Goal: Information Seeking & Learning: Learn about a topic

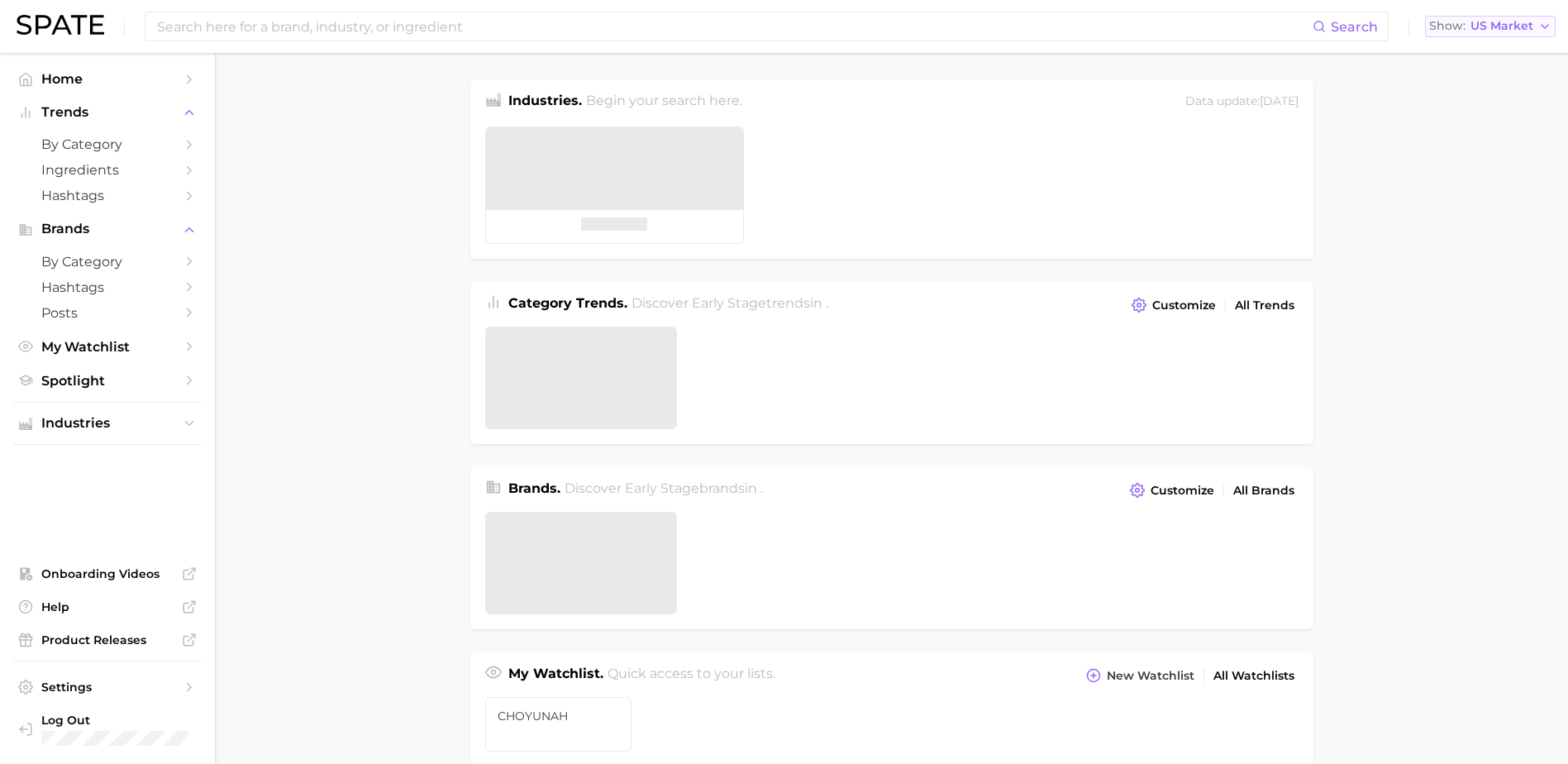
click at [1497, 41] on div "Search Show US Market" at bounding box center [784, 26] width 1534 height 53
click at [1501, 35] on button "Show US Market" at bounding box center [1490, 27] width 130 height 22
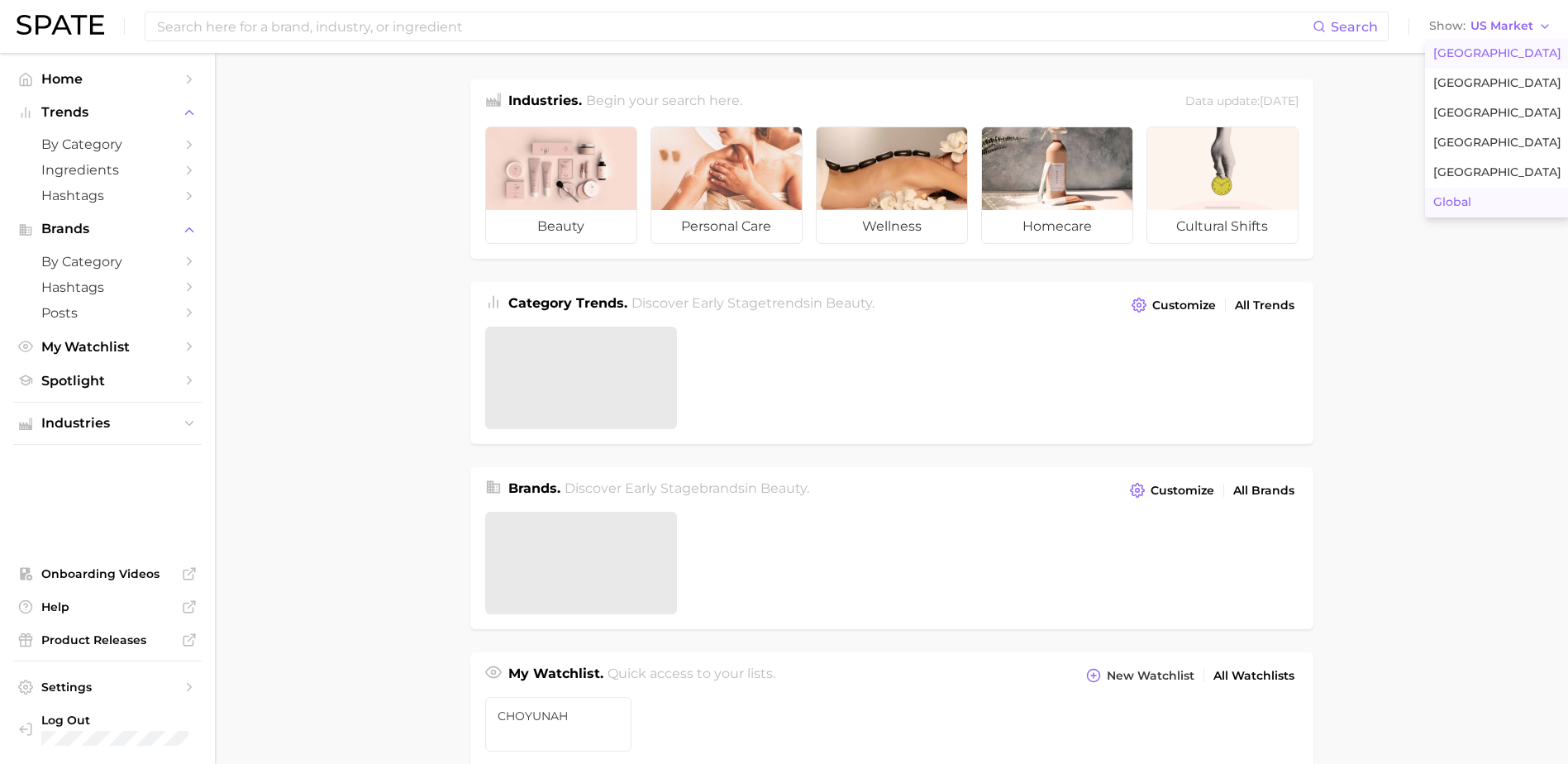
click at [1479, 199] on button "Global" at bounding box center [1497, 203] width 145 height 30
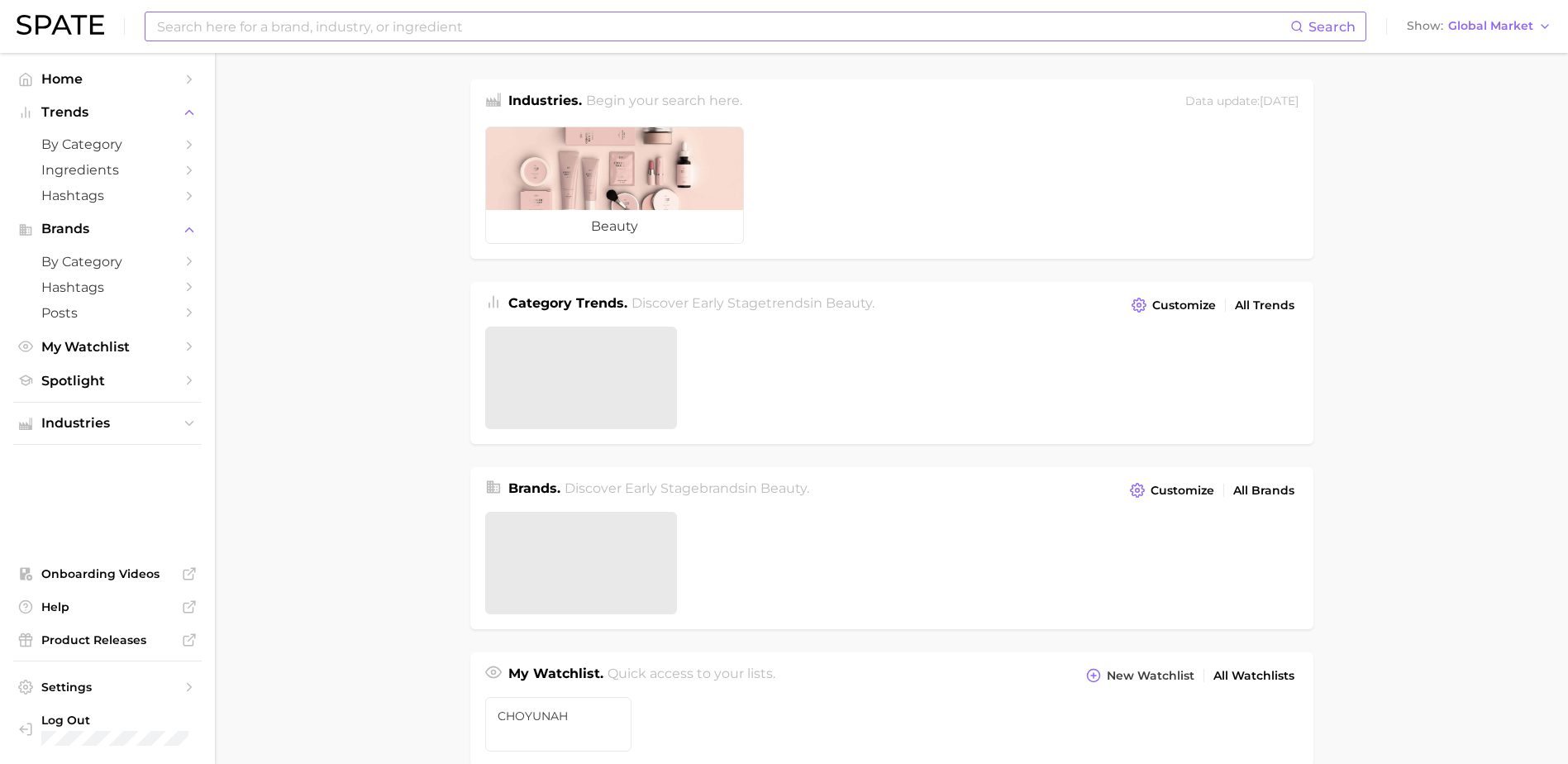
click at [568, 22] on input at bounding box center [722, 26] width 1134 height 28
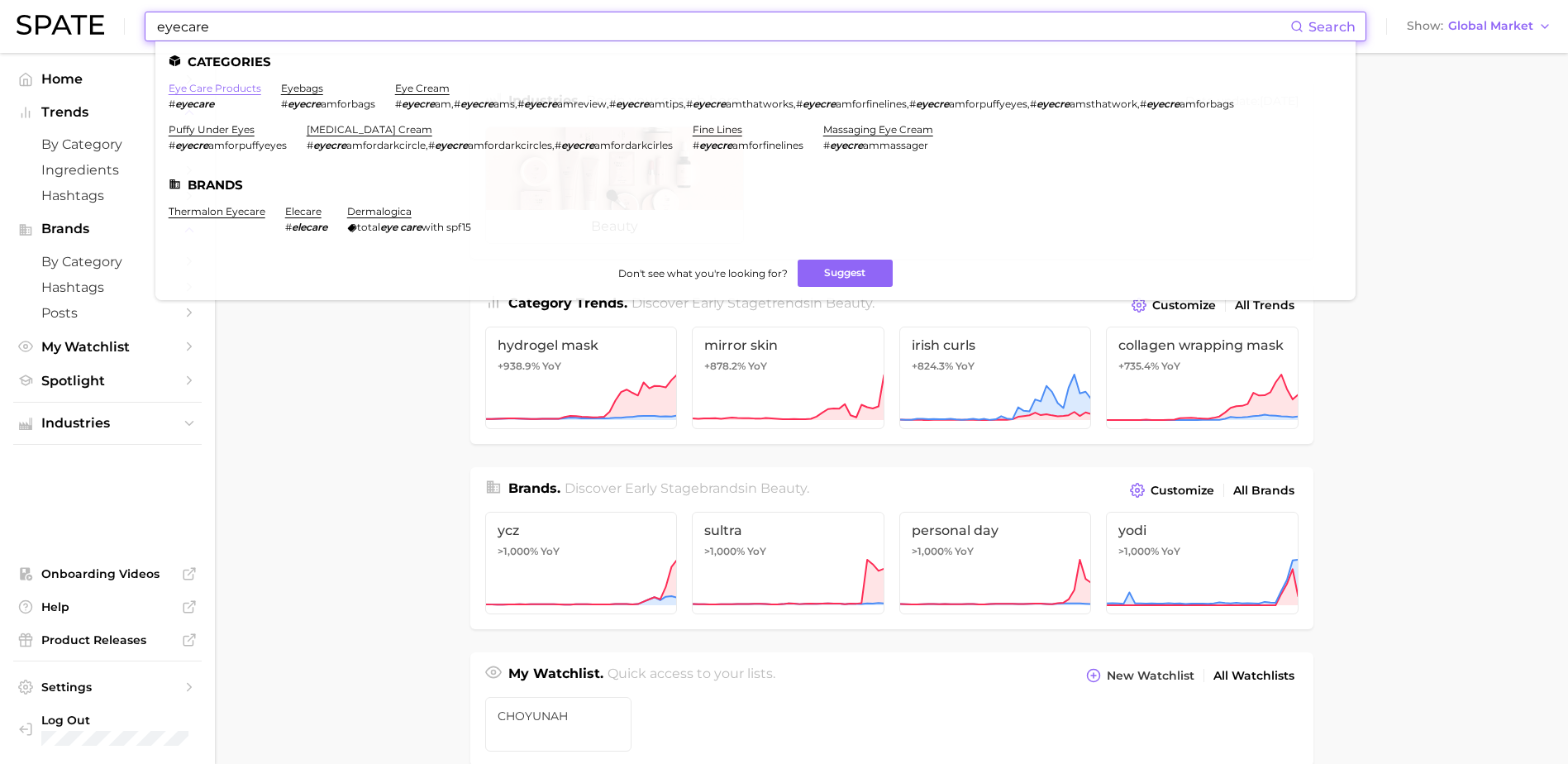
type input "eyecare"
click at [204, 84] on link "eye care products" at bounding box center [214, 87] width 92 height 12
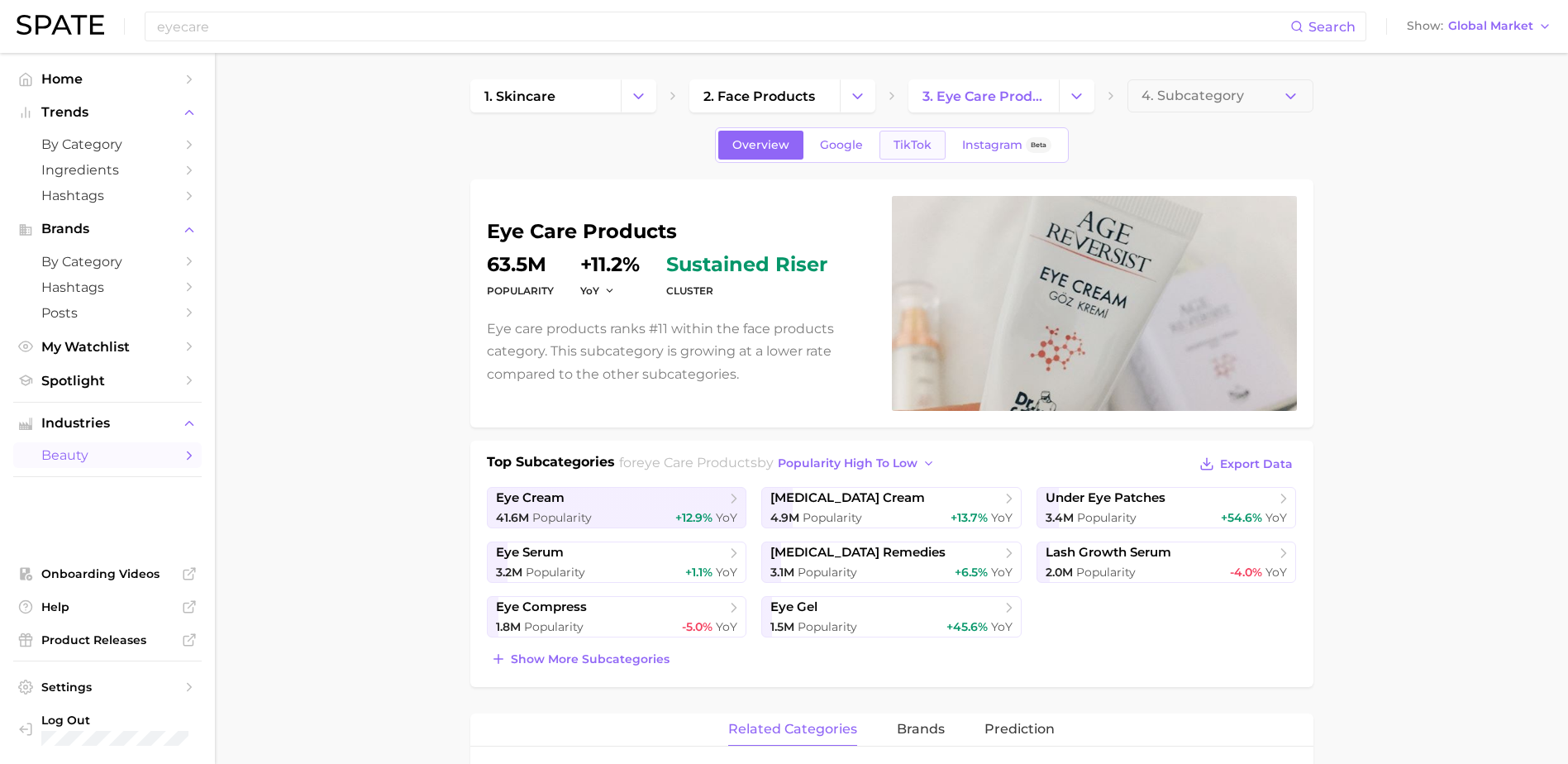
click at [910, 148] on span "TikTok" at bounding box center [913, 145] width 38 height 14
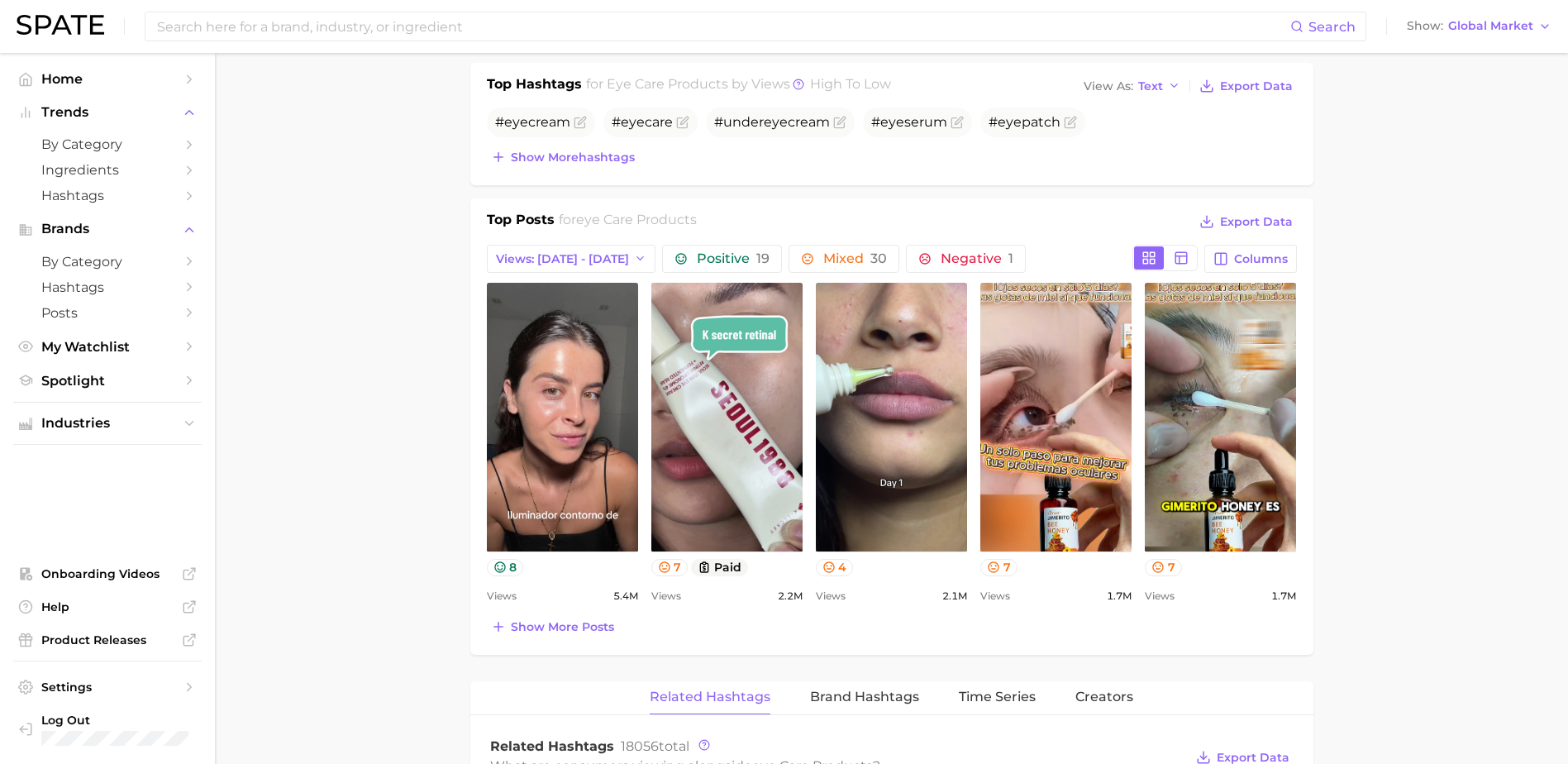
scroll to position [662, 0]
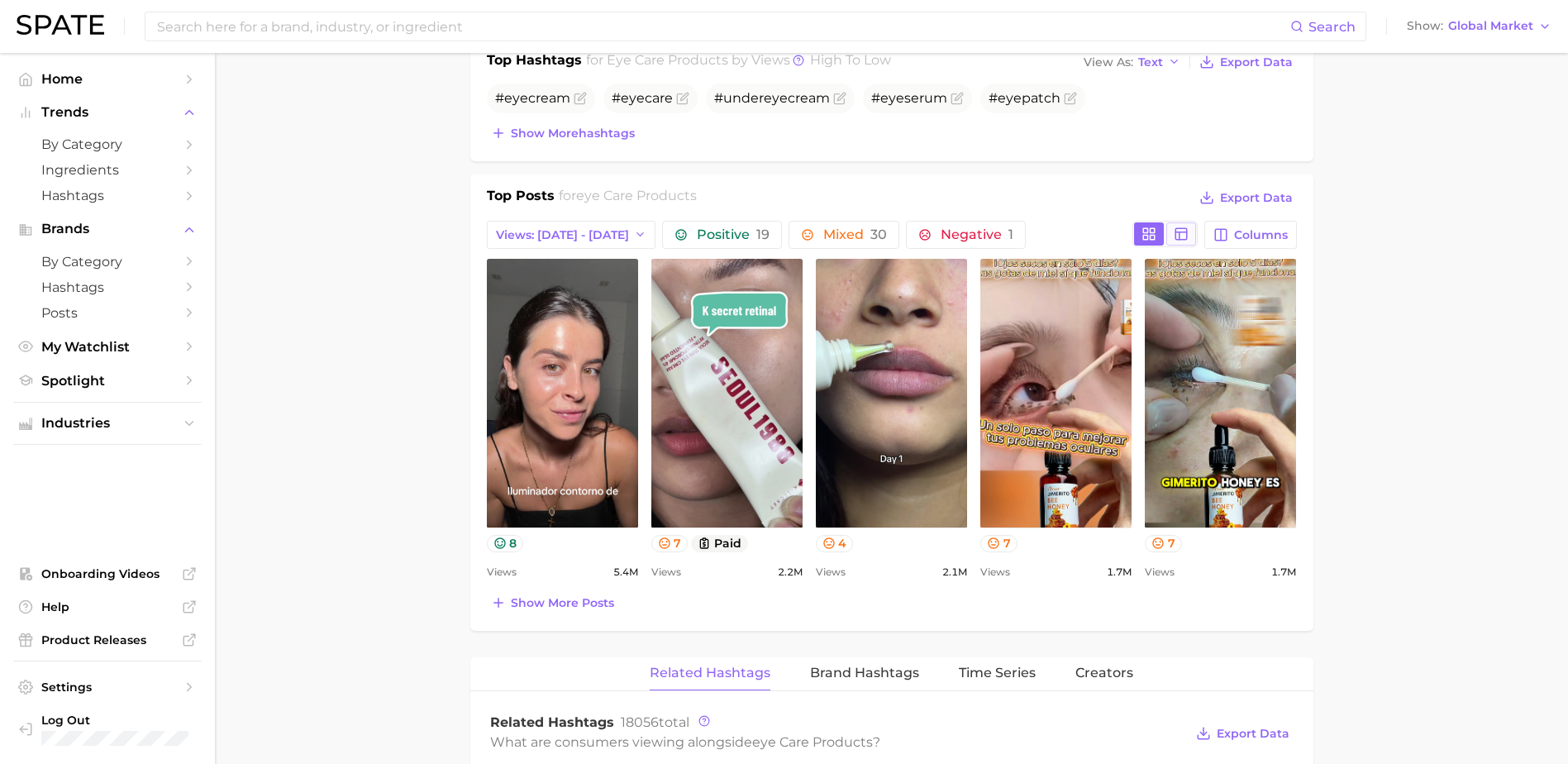
click at [1193, 229] on button at bounding box center [1181, 233] width 30 height 23
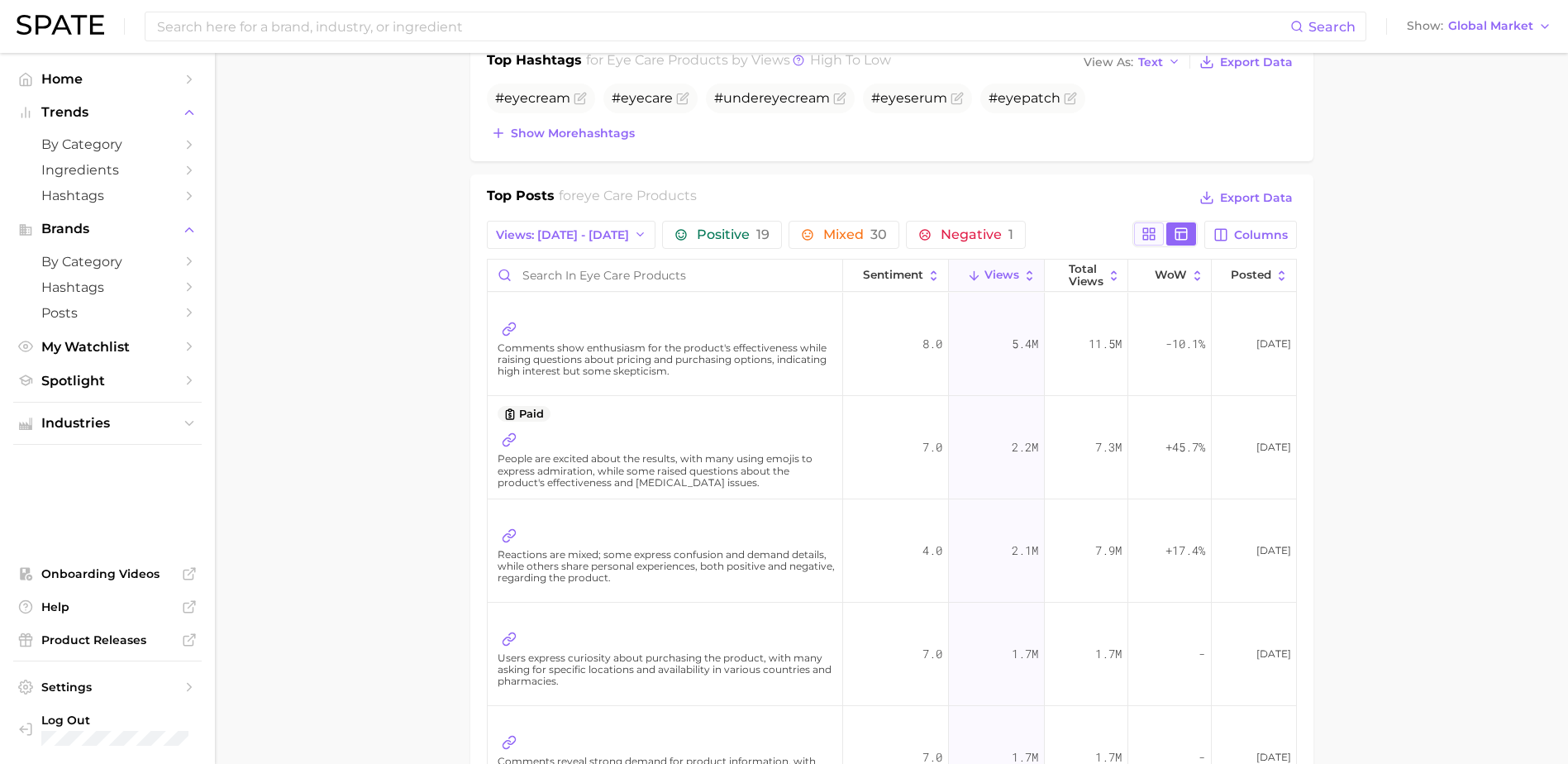
click at [1150, 234] on icon at bounding box center [1148, 233] width 15 height 15
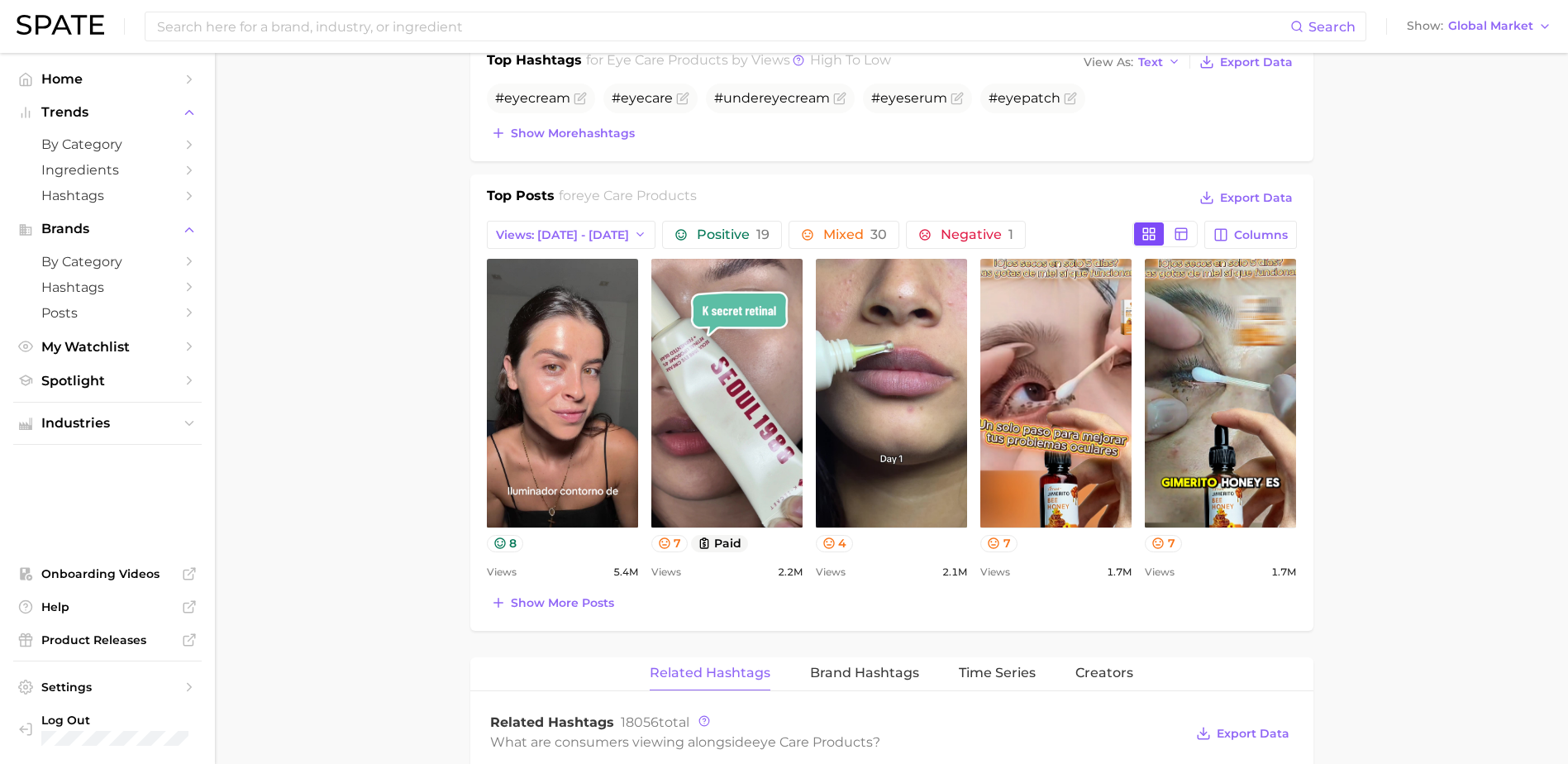
scroll to position [0, 0]
click at [593, 603] on span "Show more posts" at bounding box center [562, 603] width 103 height 14
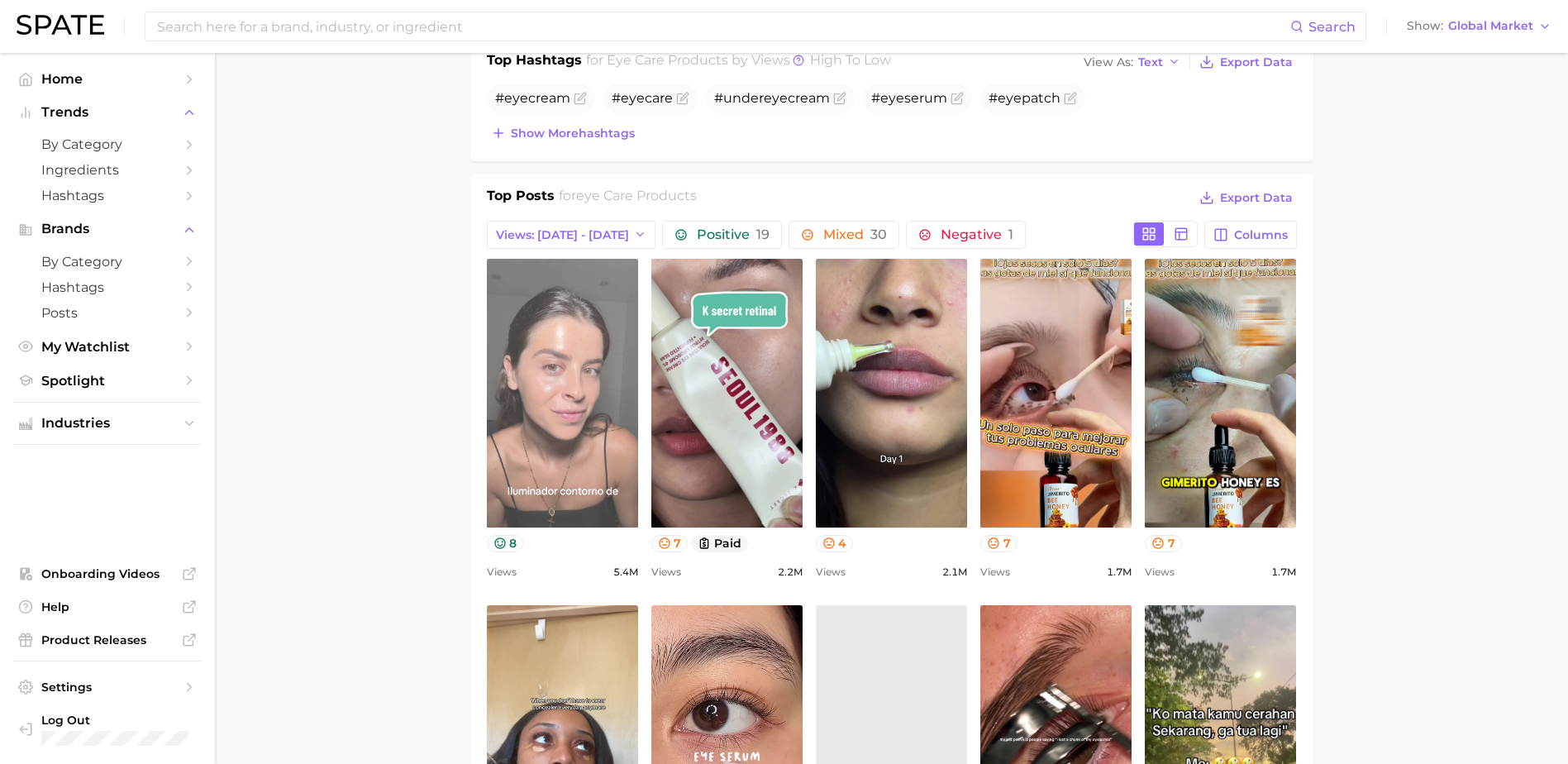
click at [593, 455] on link "view post on TikTok" at bounding box center [562, 392] width 151 height 268
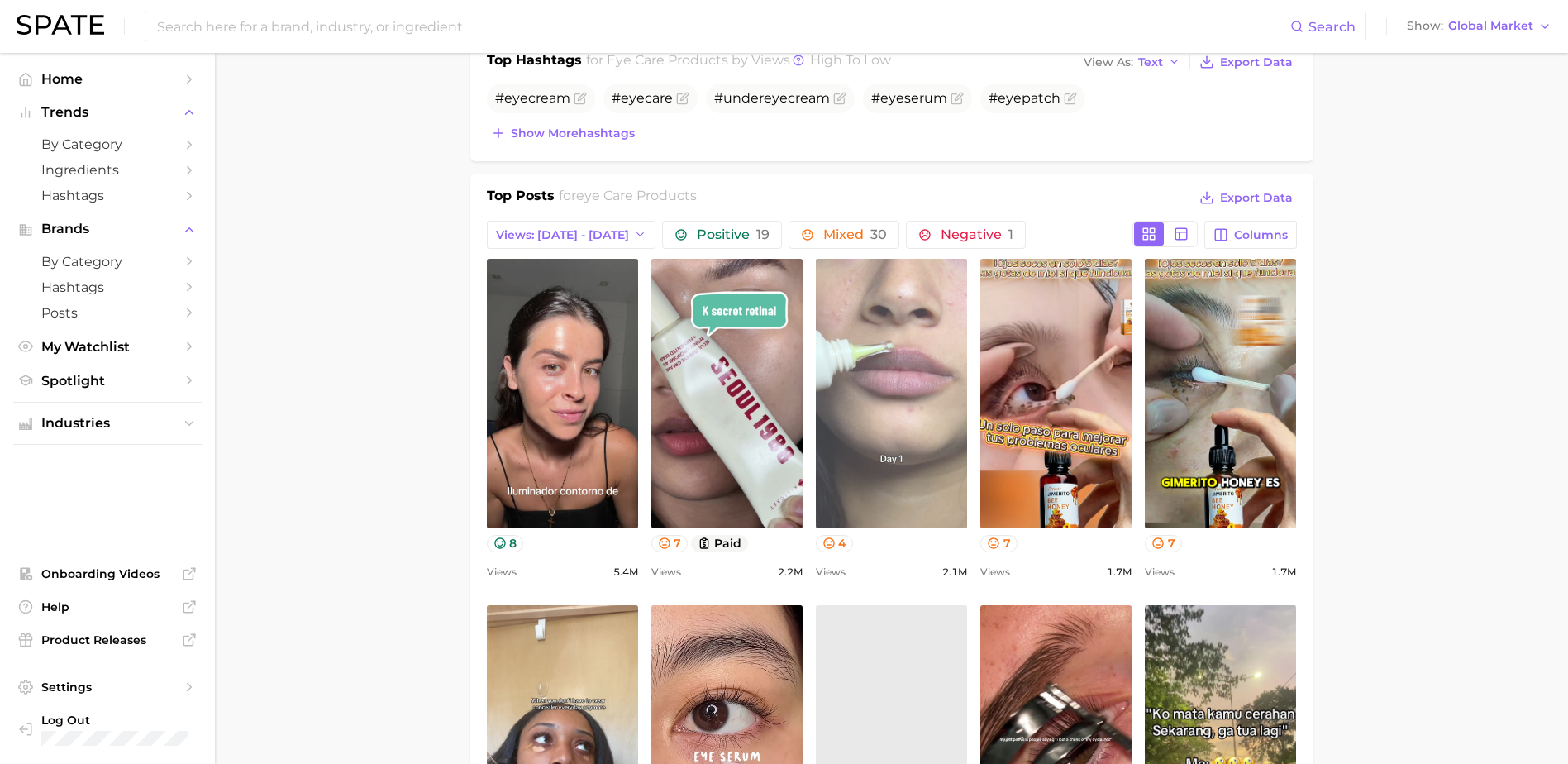
click at [863, 412] on link "view post on TikTok" at bounding box center [891, 392] width 151 height 268
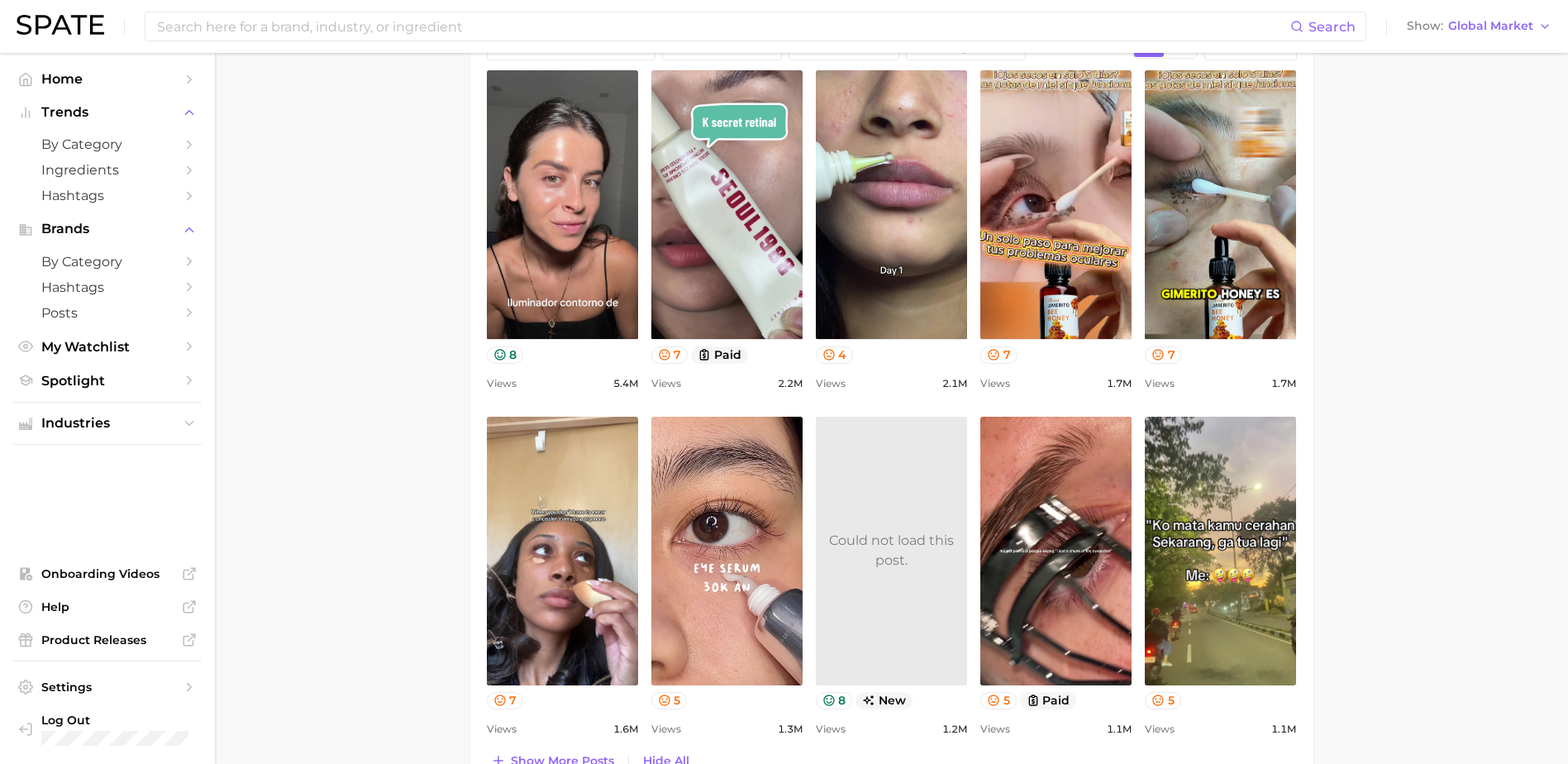
scroll to position [882, 0]
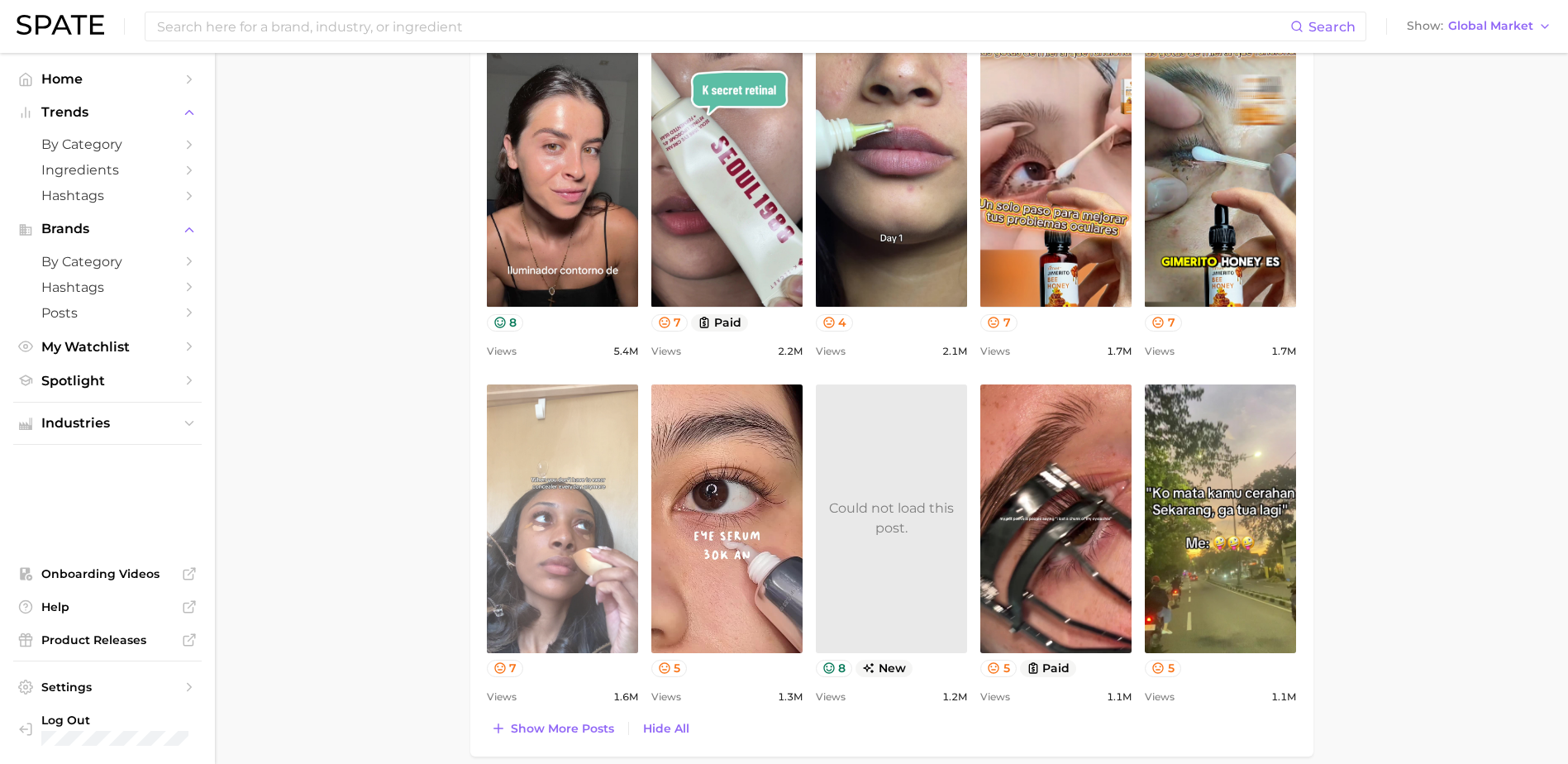
click at [618, 573] on link "view post on TikTok" at bounding box center [562, 519] width 151 height 268
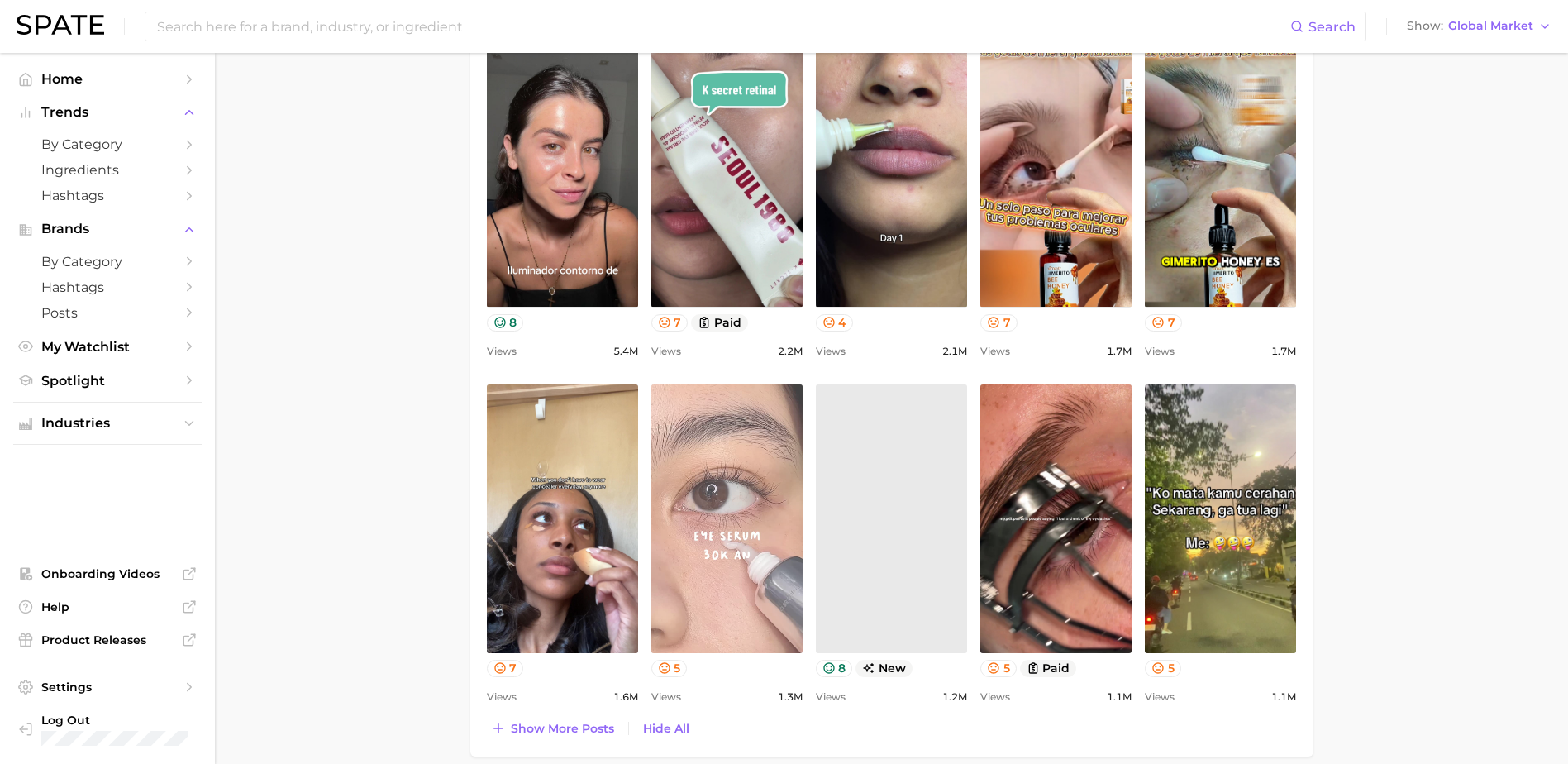
click at [761, 566] on link "view post on TikTok" at bounding box center [727, 519] width 151 height 268
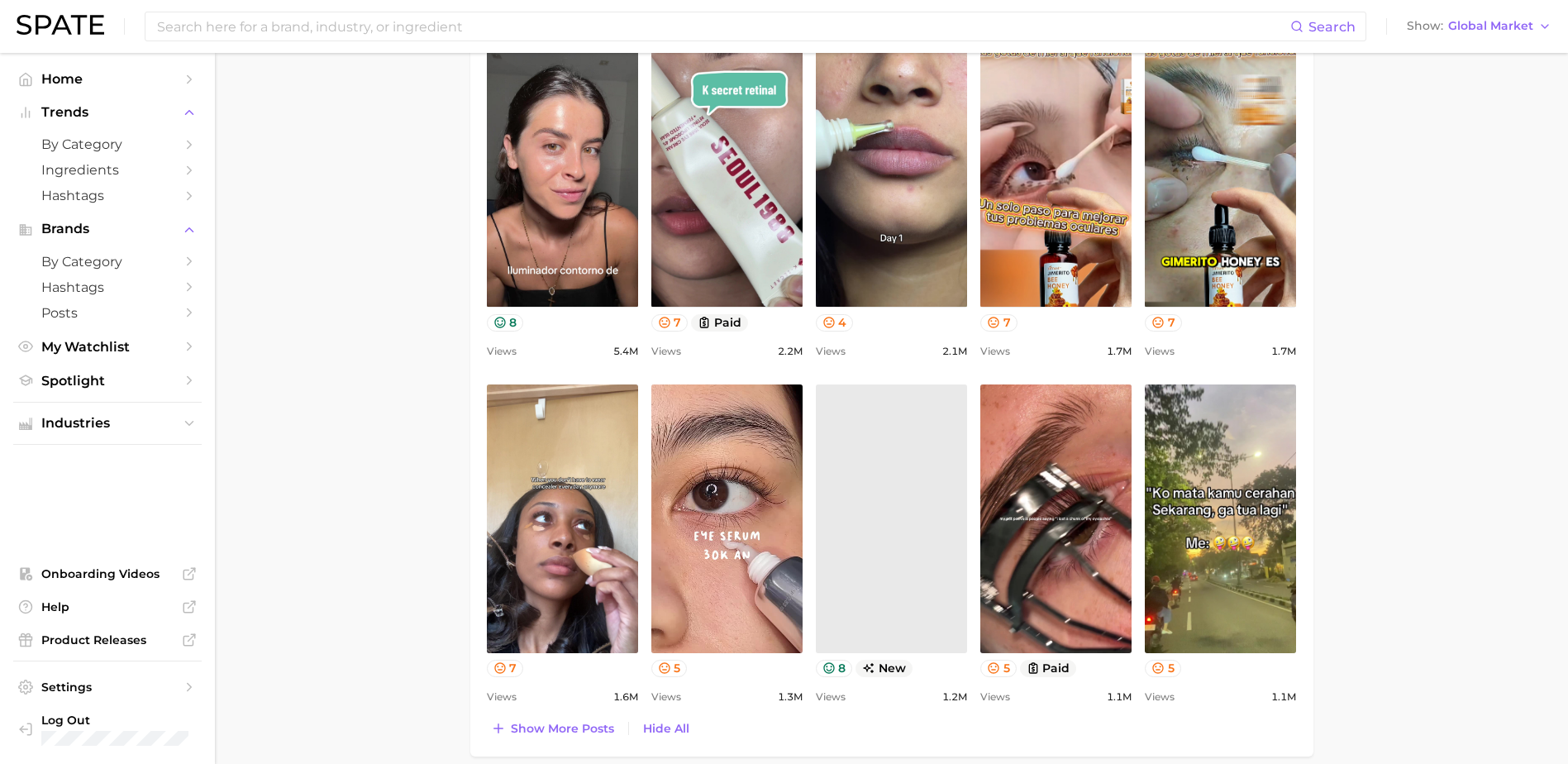
click at [937, 574] on link at bounding box center [891, 519] width 151 height 268
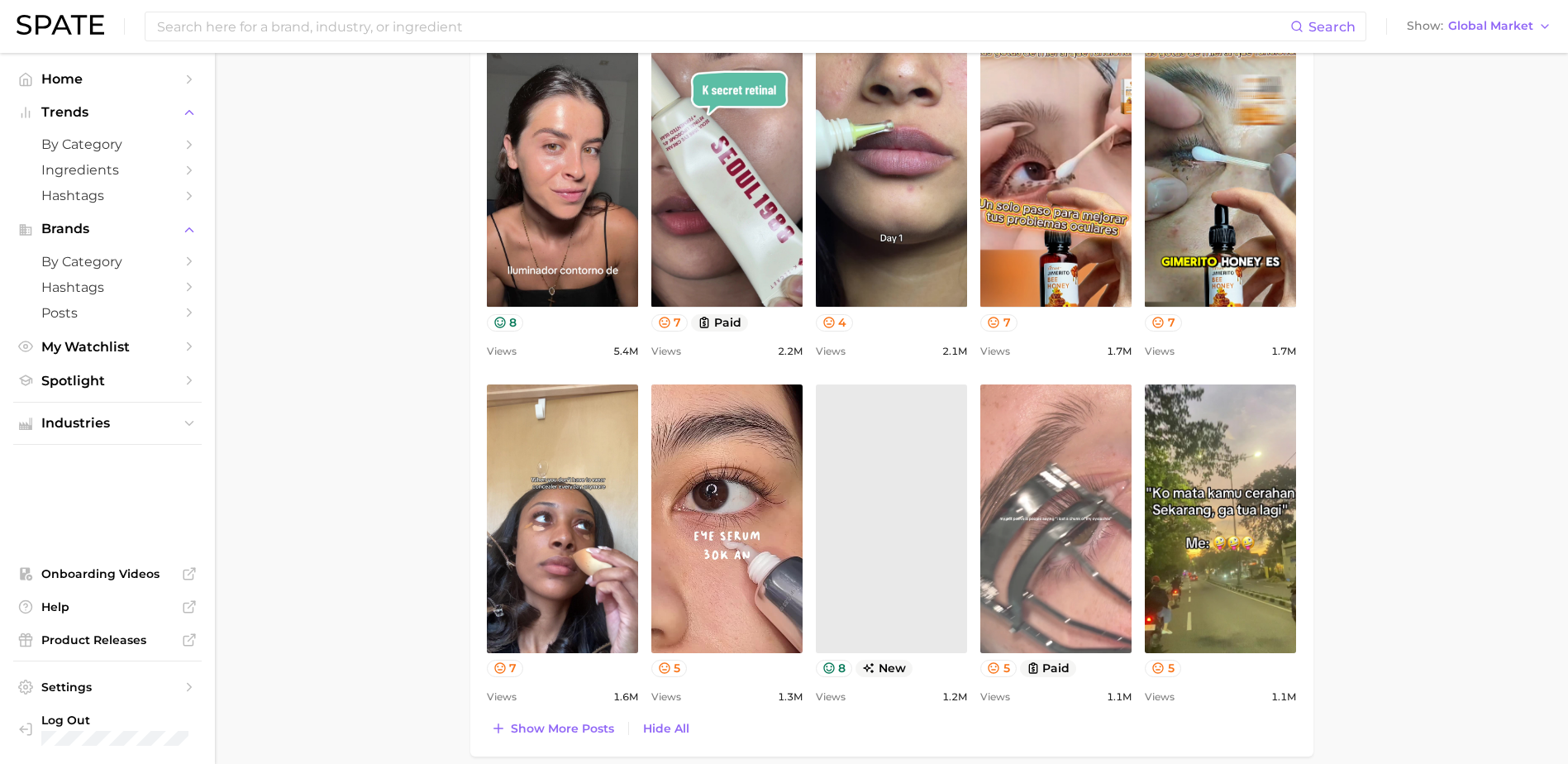
click at [1084, 549] on link "view post on TikTok" at bounding box center [1056, 519] width 151 height 268
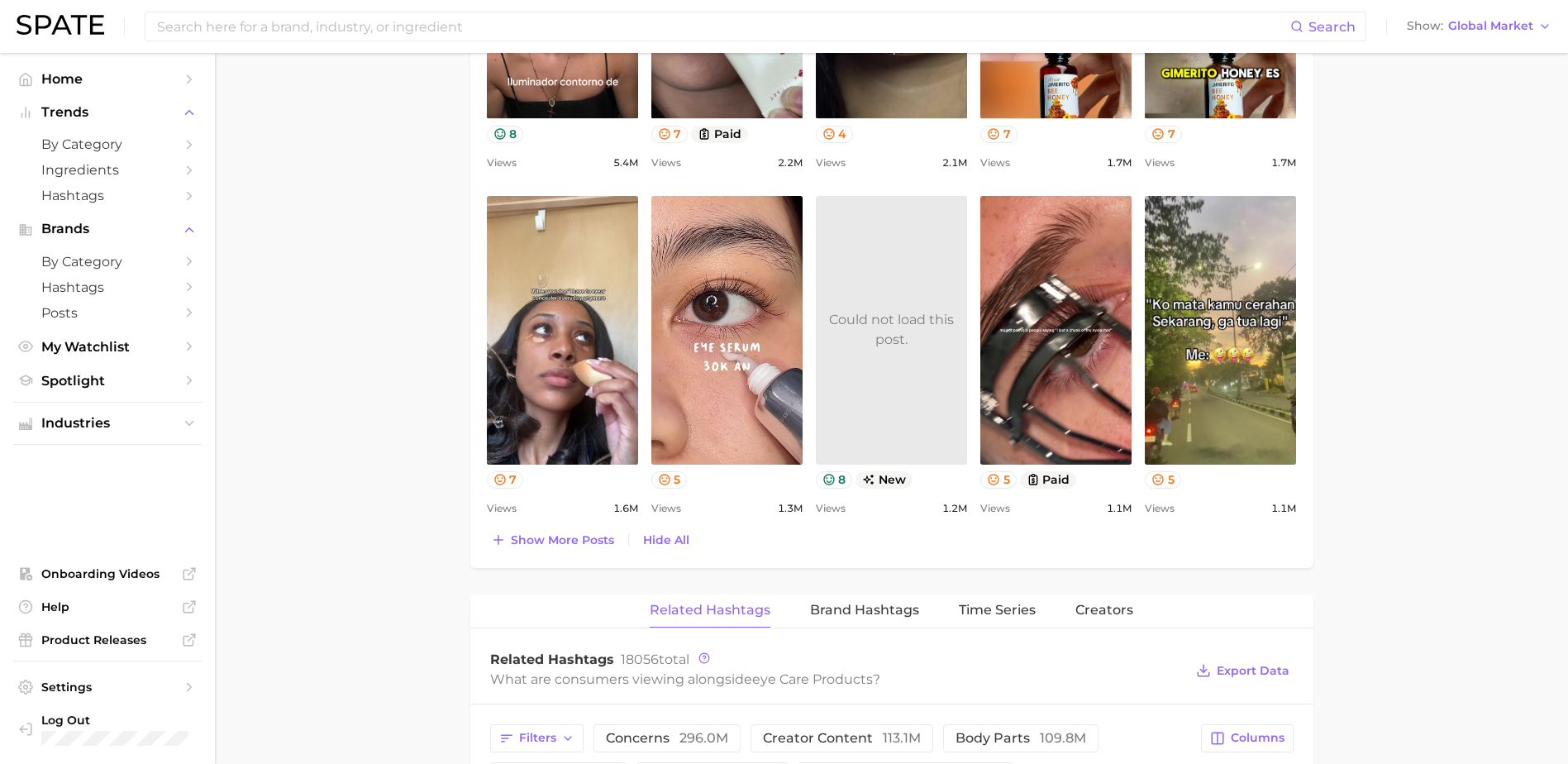
scroll to position [1102, 0]
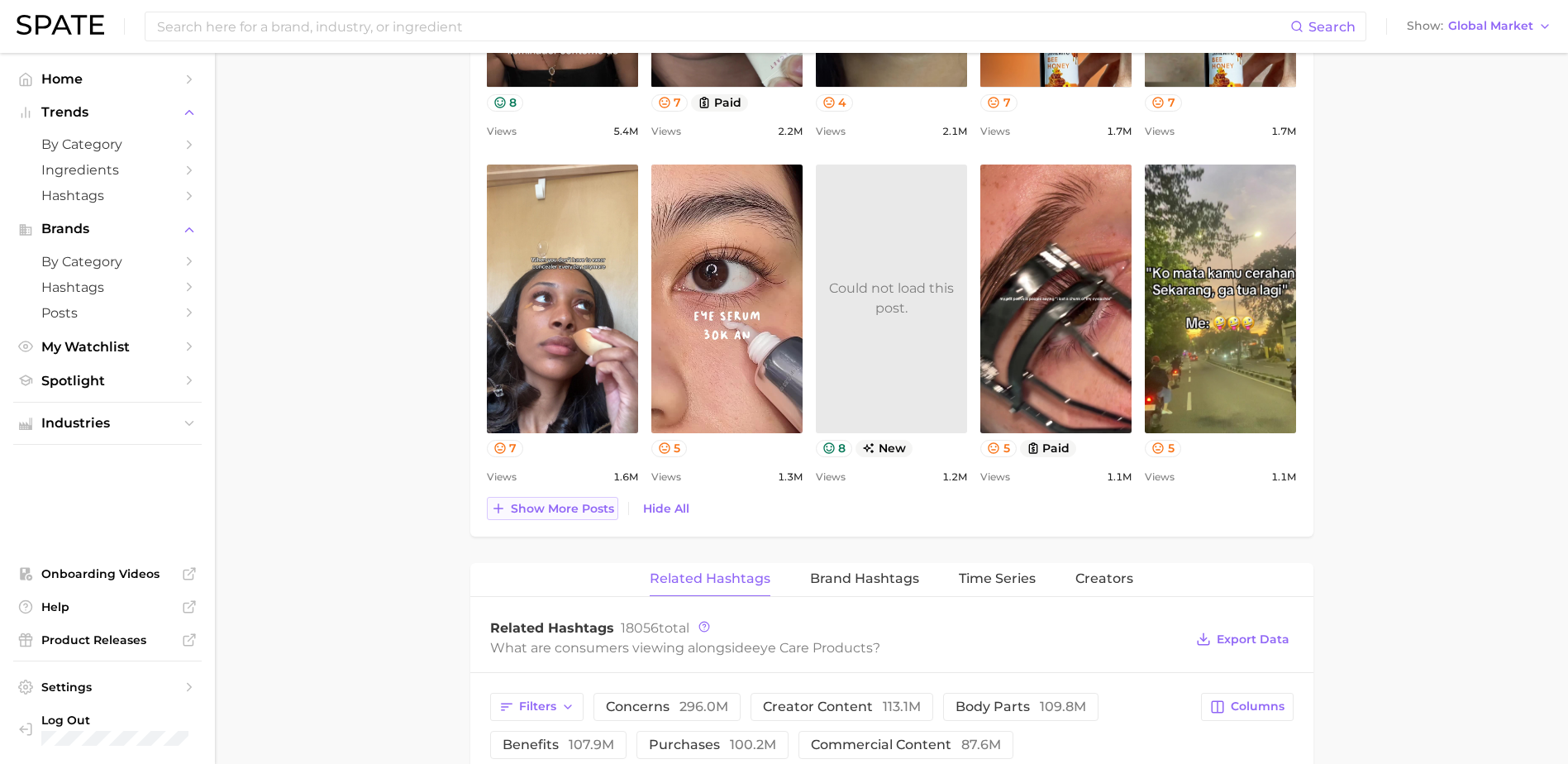
click at [584, 520] on button "Show more posts" at bounding box center [552, 508] width 131 height 23
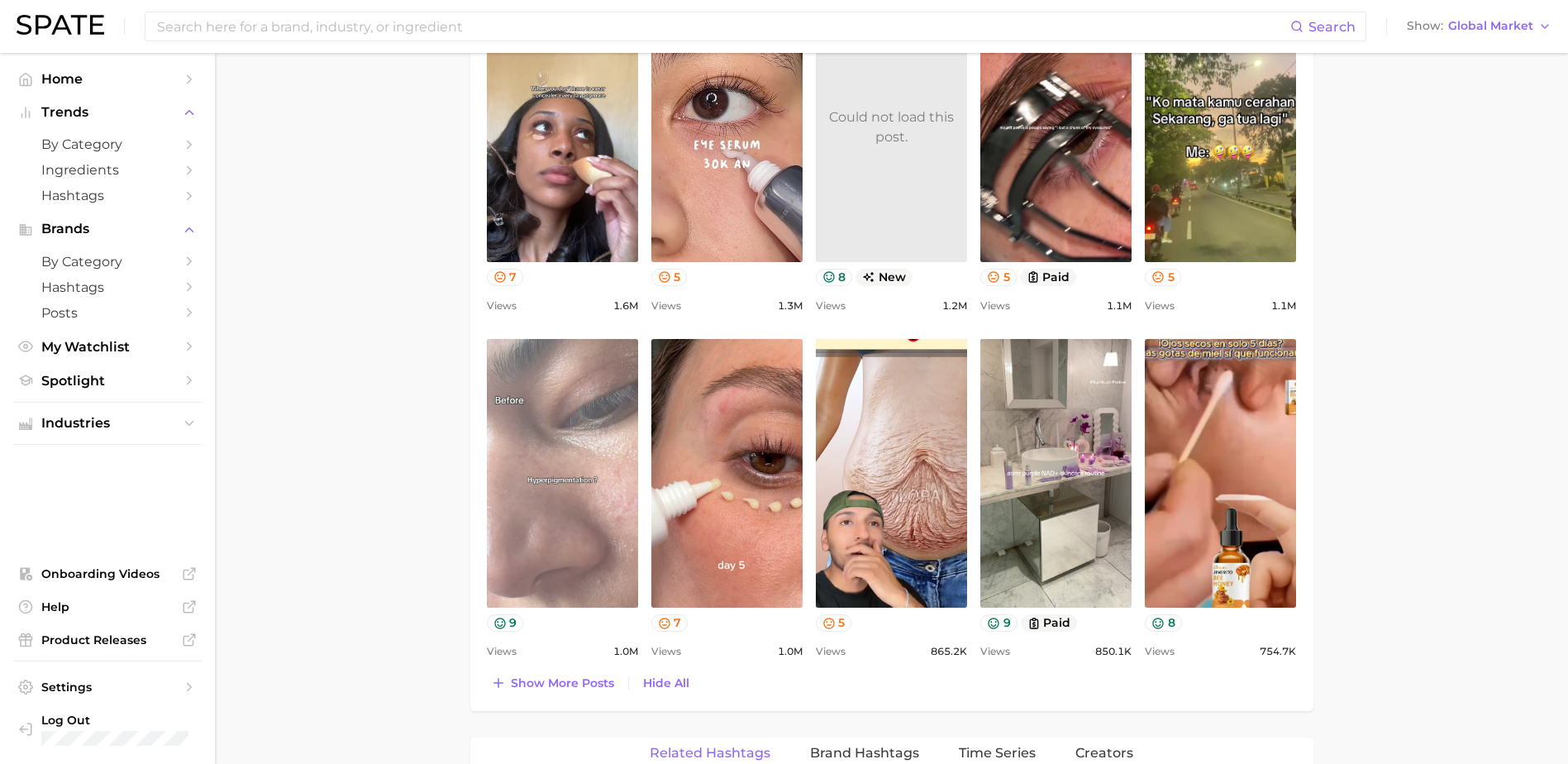
scroll to position [1322, 0]
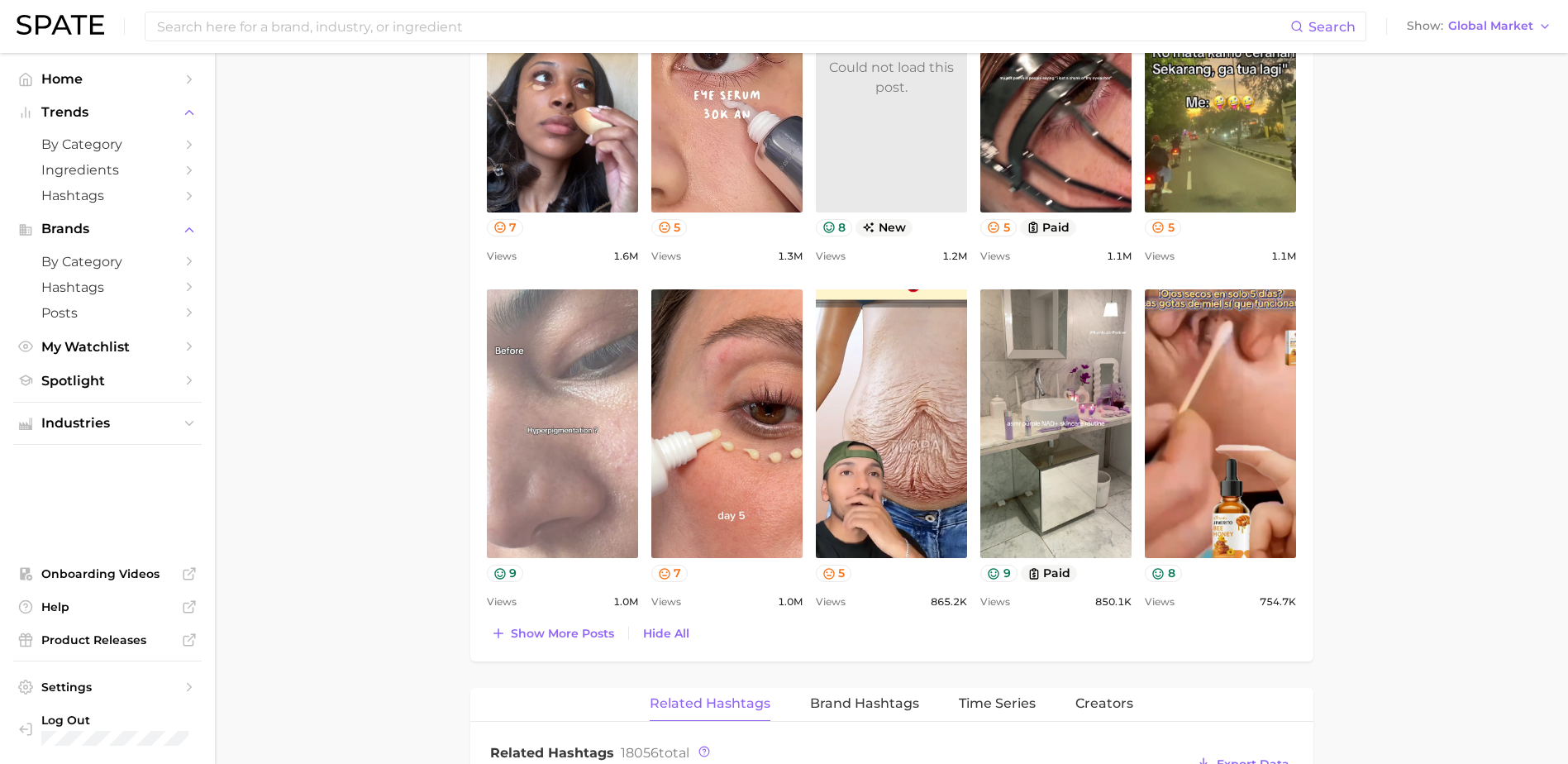
click at [558, 475] on link "view post on TikTok" at bounding box center [562, 423] width 151 height 268
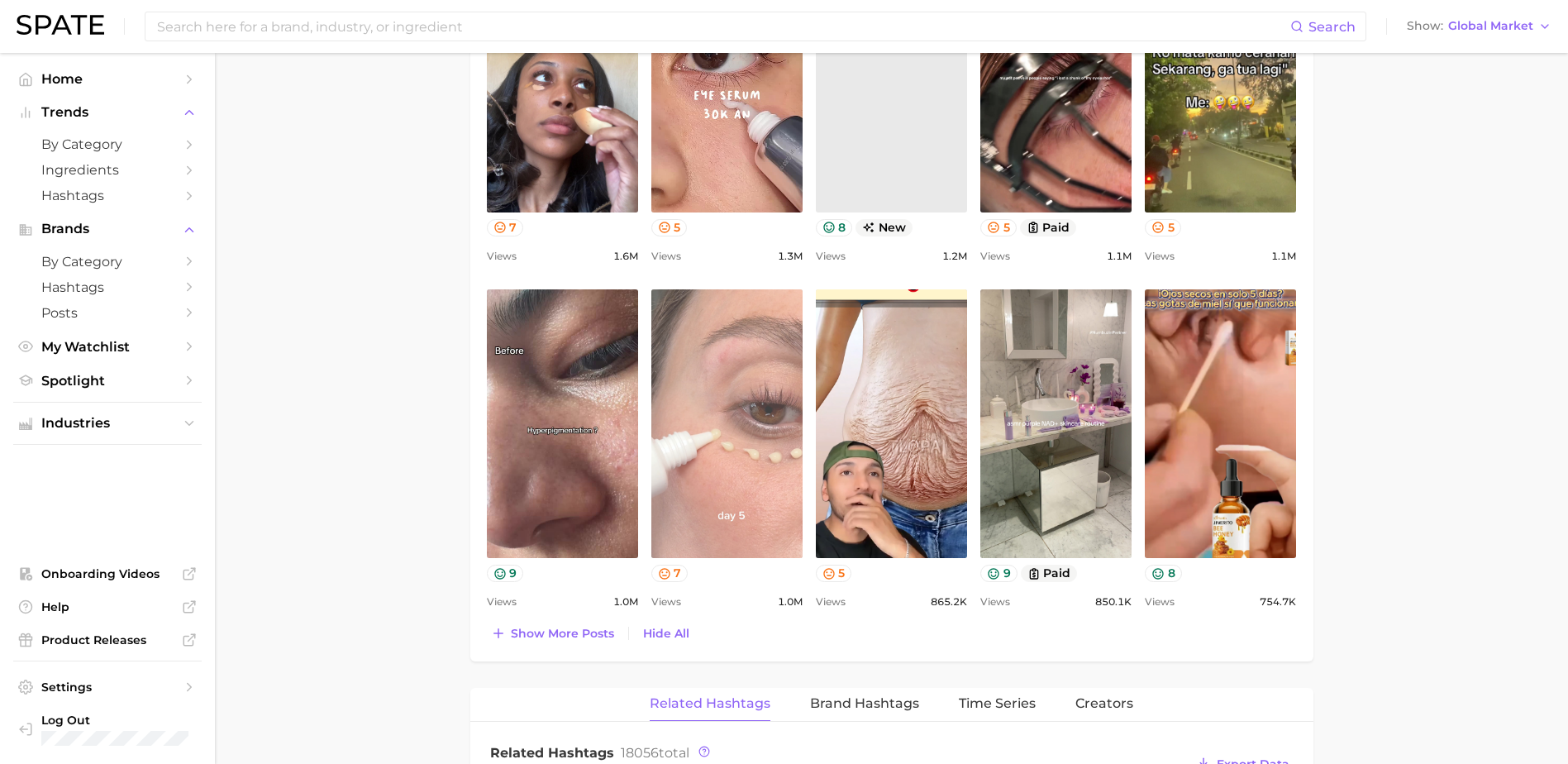
click at [782, 389] on link "view post on TikTok" at bounding box center [727, 423] width 151 height 268
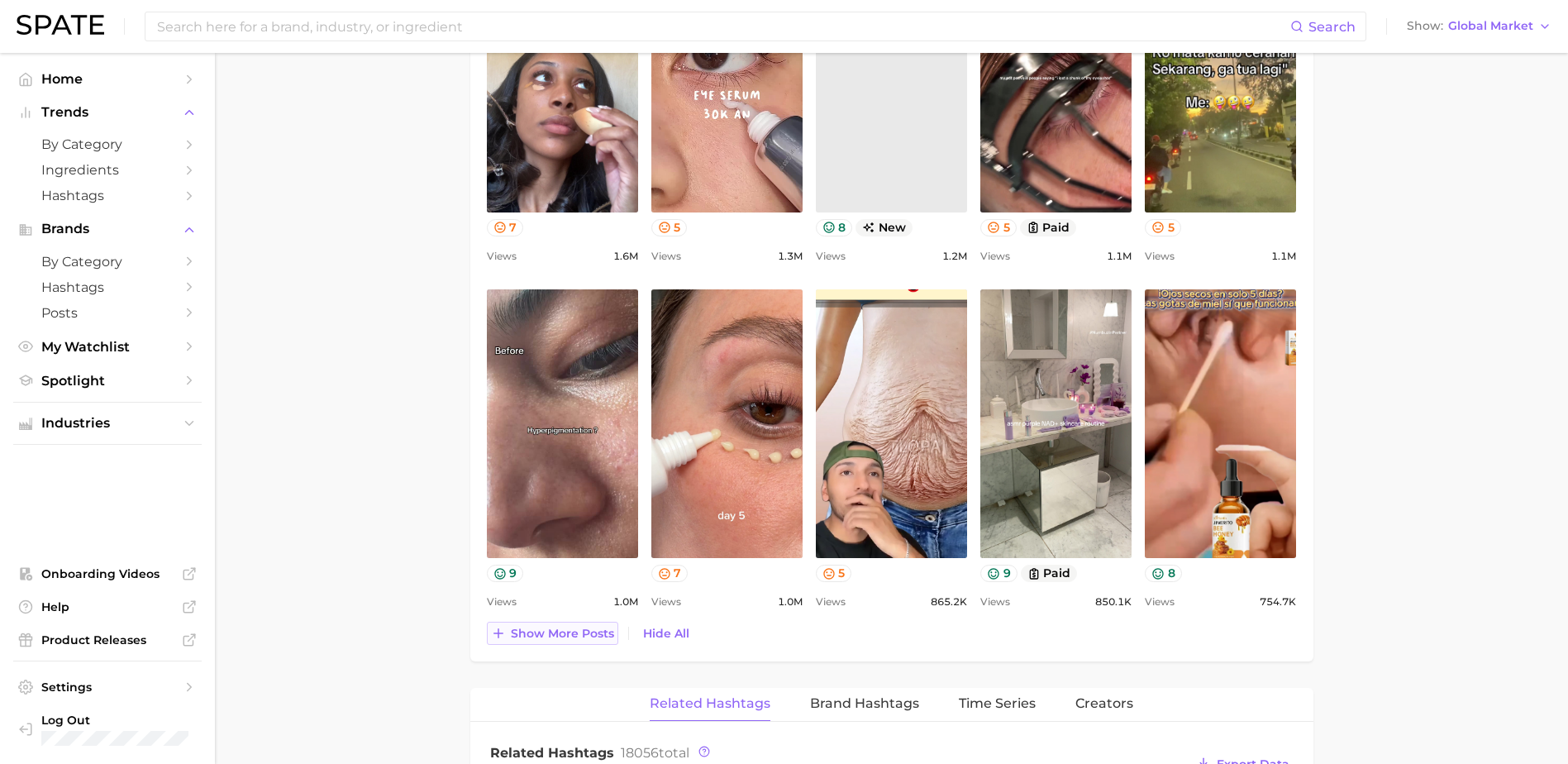
click at [549, 642] on button "Show more posts" at bounding box center [552, 633] width 131 height 23
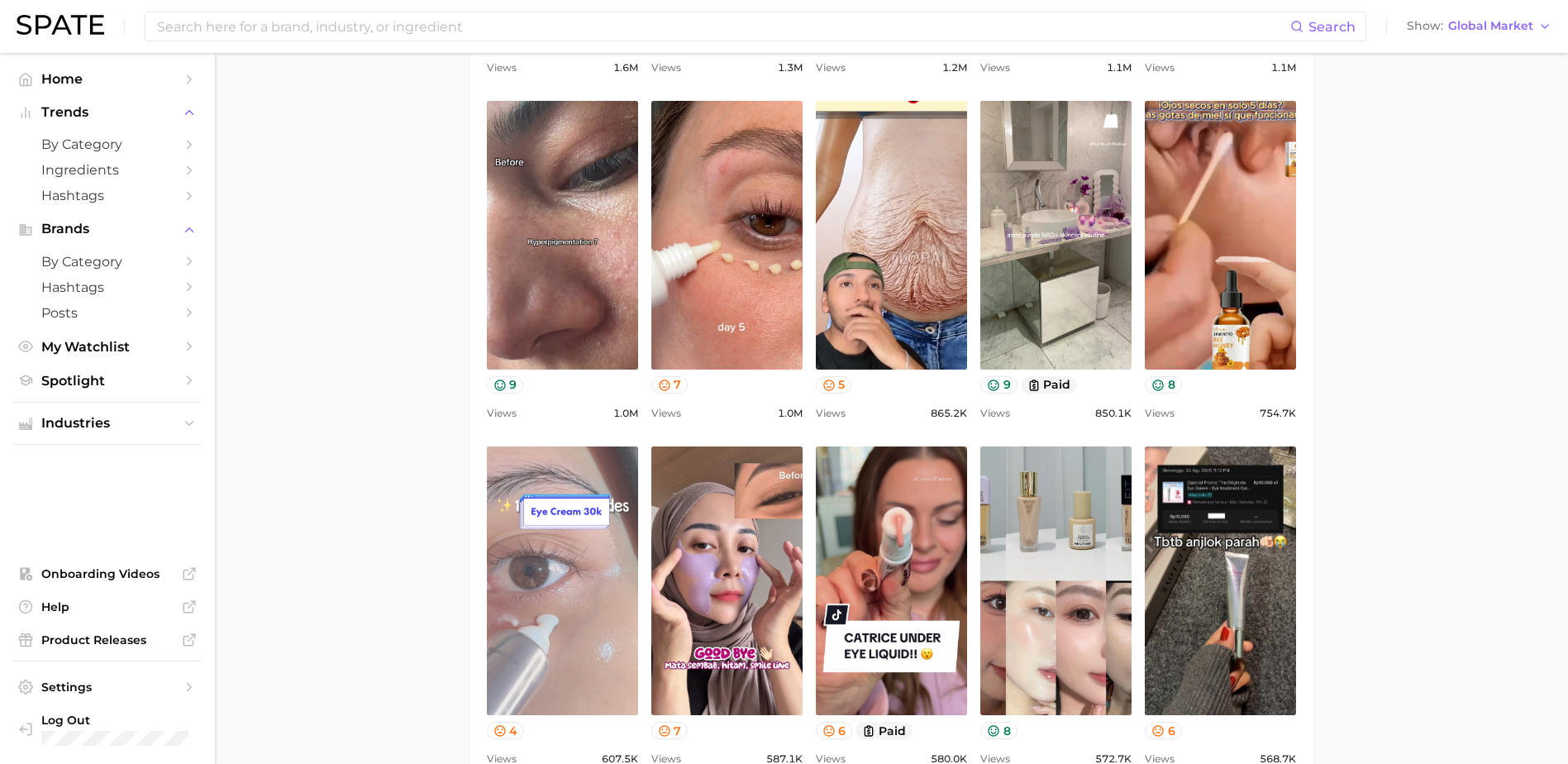
scroll to position [1544, 0]
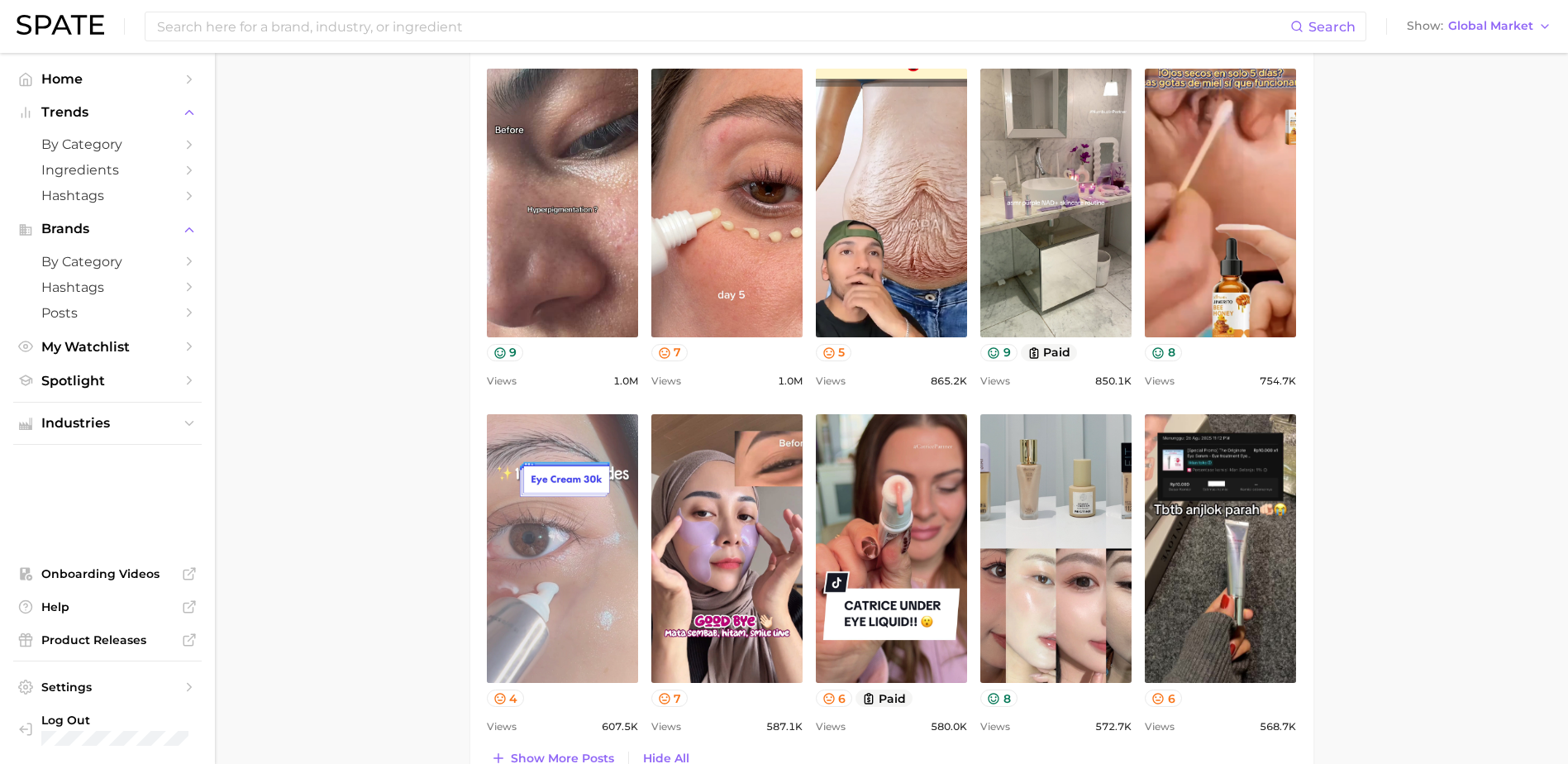
click at [563, 607] on link "view post on TikTok" at bounding box center [562, 548] width 151 height 268
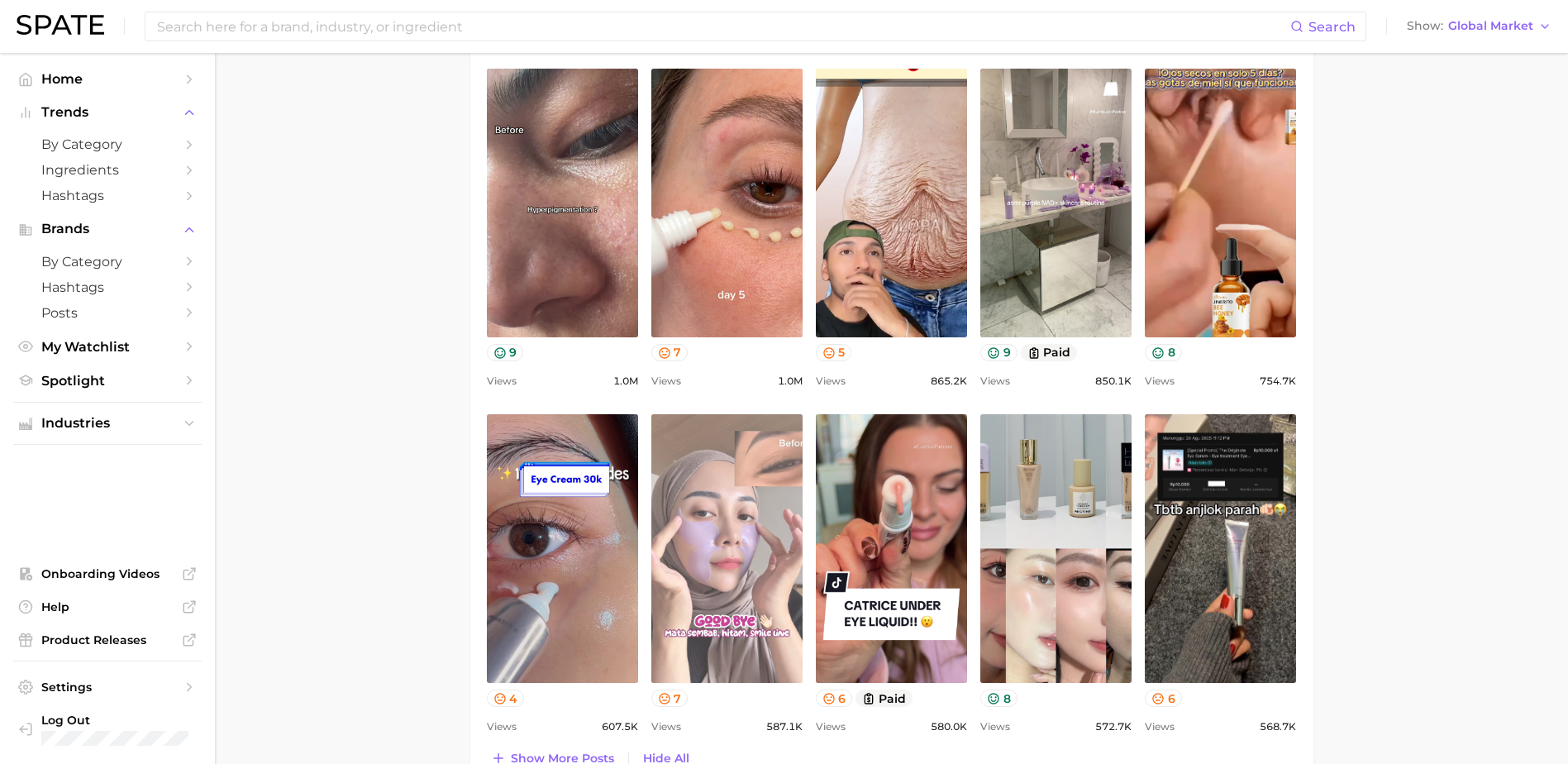
click at [755, 502] on link "view post on TikTok" at bounding box center [727, 548] width 151 height 268
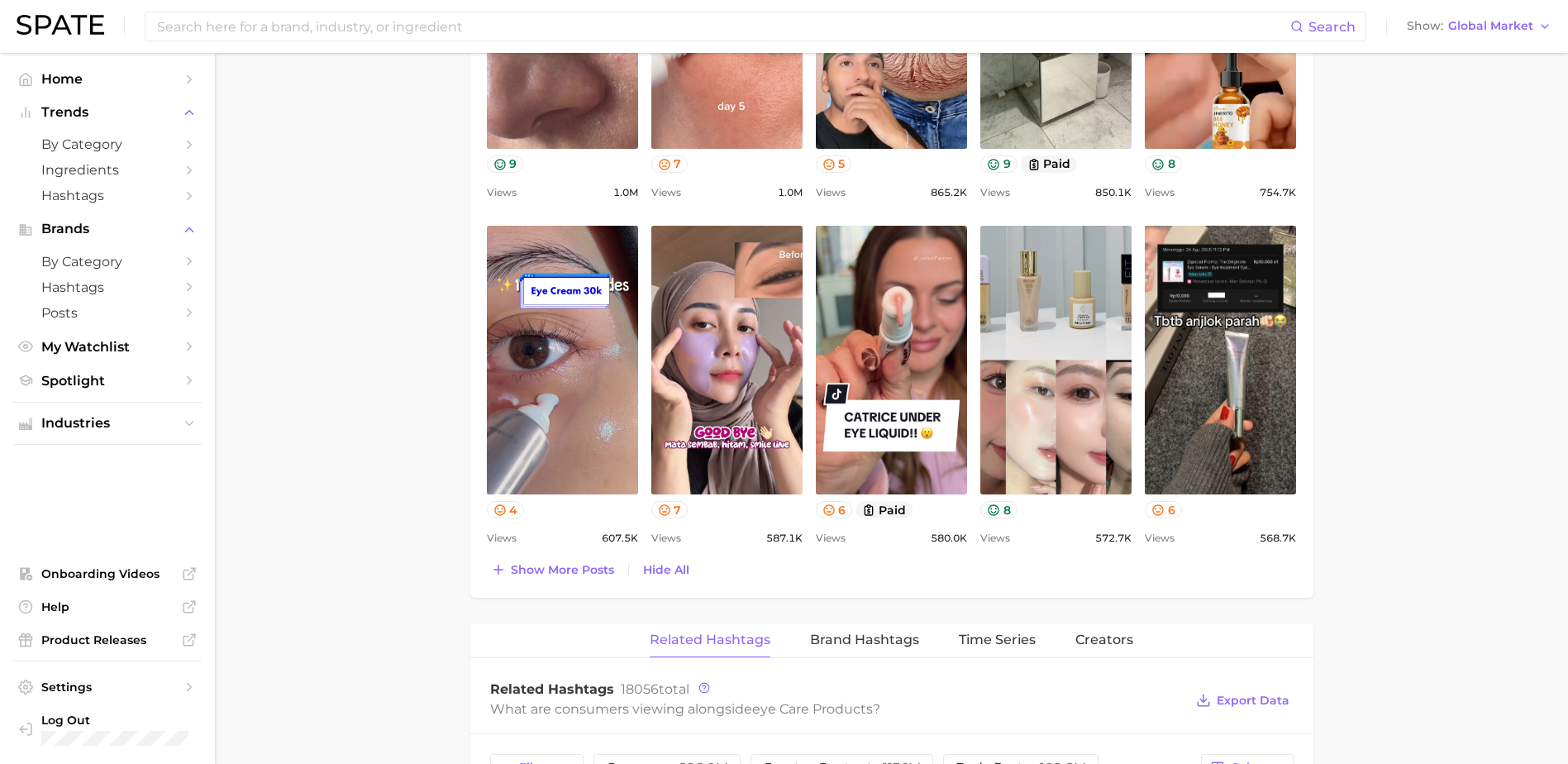
scroll to position [1763, 0]
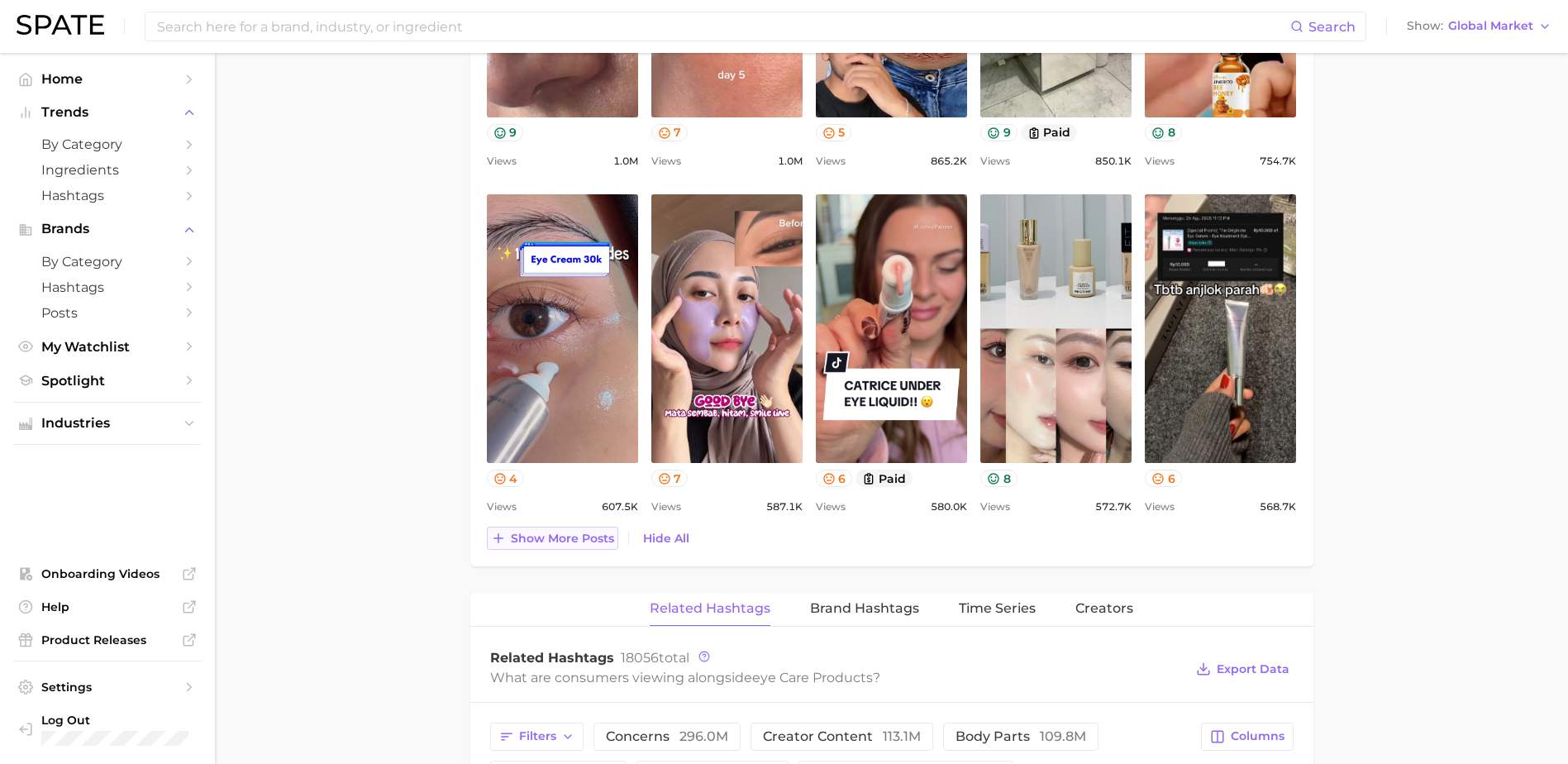
click at [578, 539] on span "Show more posts" at bounding box center [562, 538] width 103 height 14
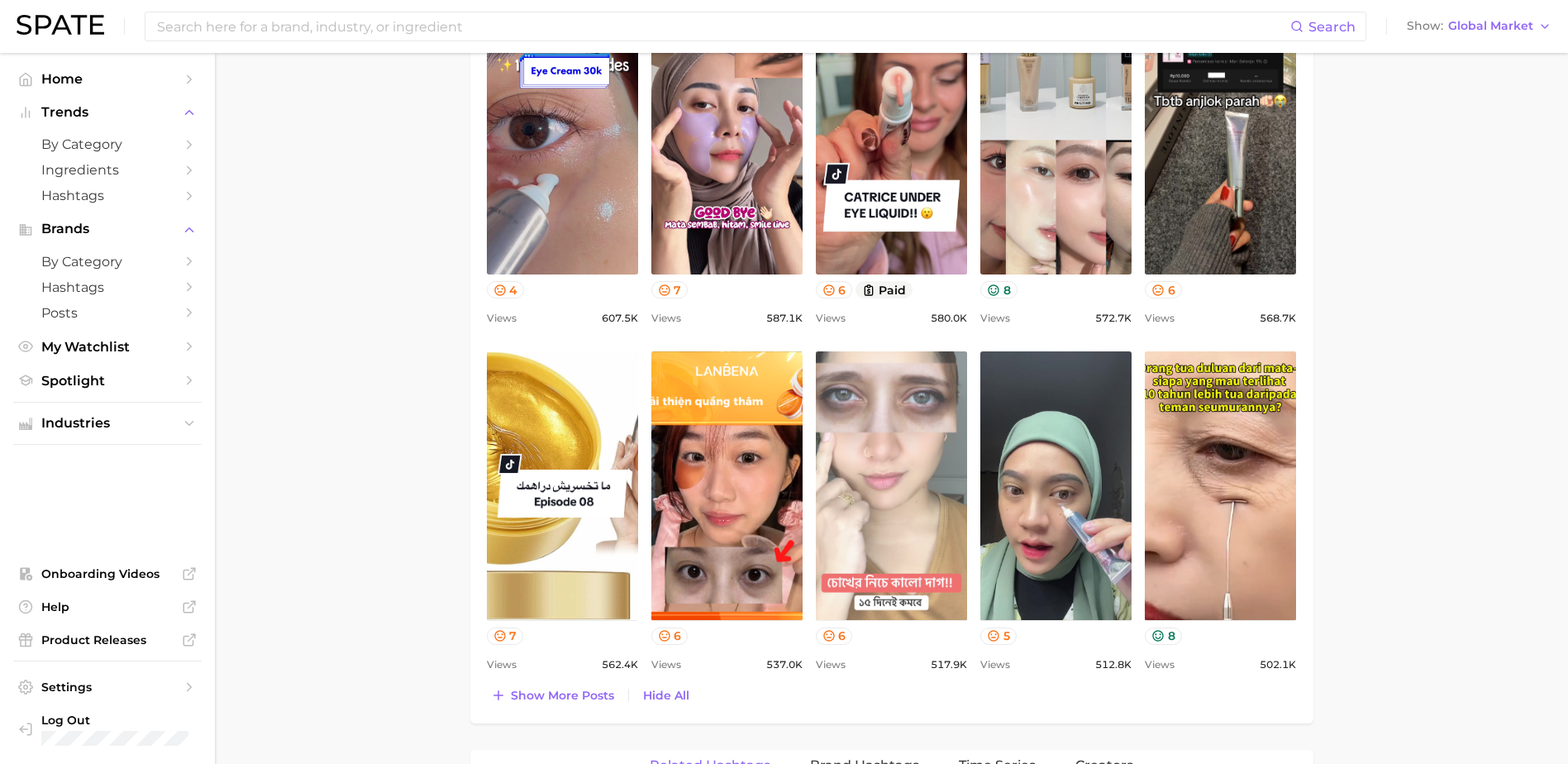
scroll to position [1984, 0]
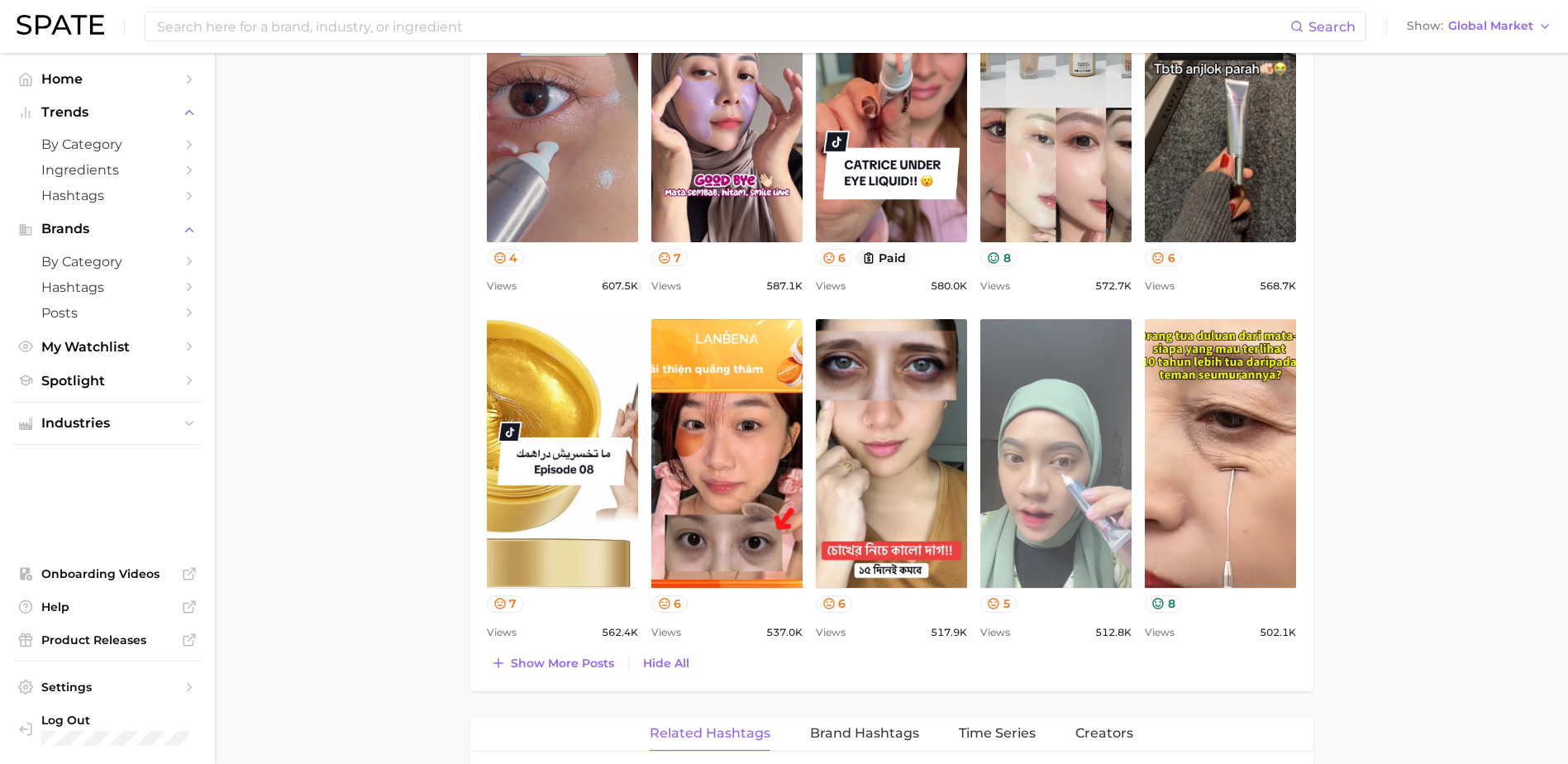
click at [1107, 495] on link "view post on TikTok" at bounding box center [1056, 453] width 151 height 268
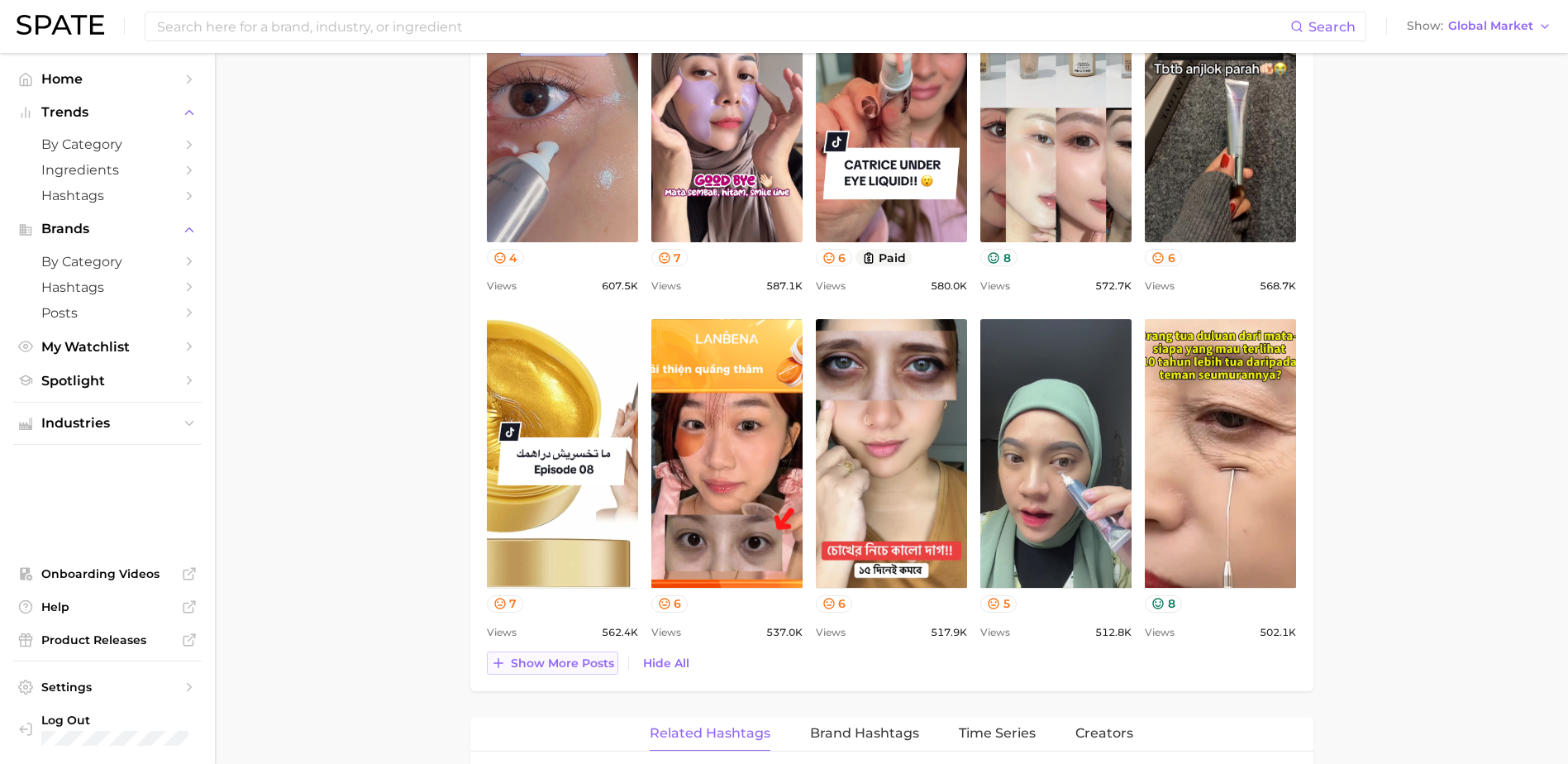
click at [612, 663] on span "Show more posts" at bounding box center [562, 664] width 103 height 14
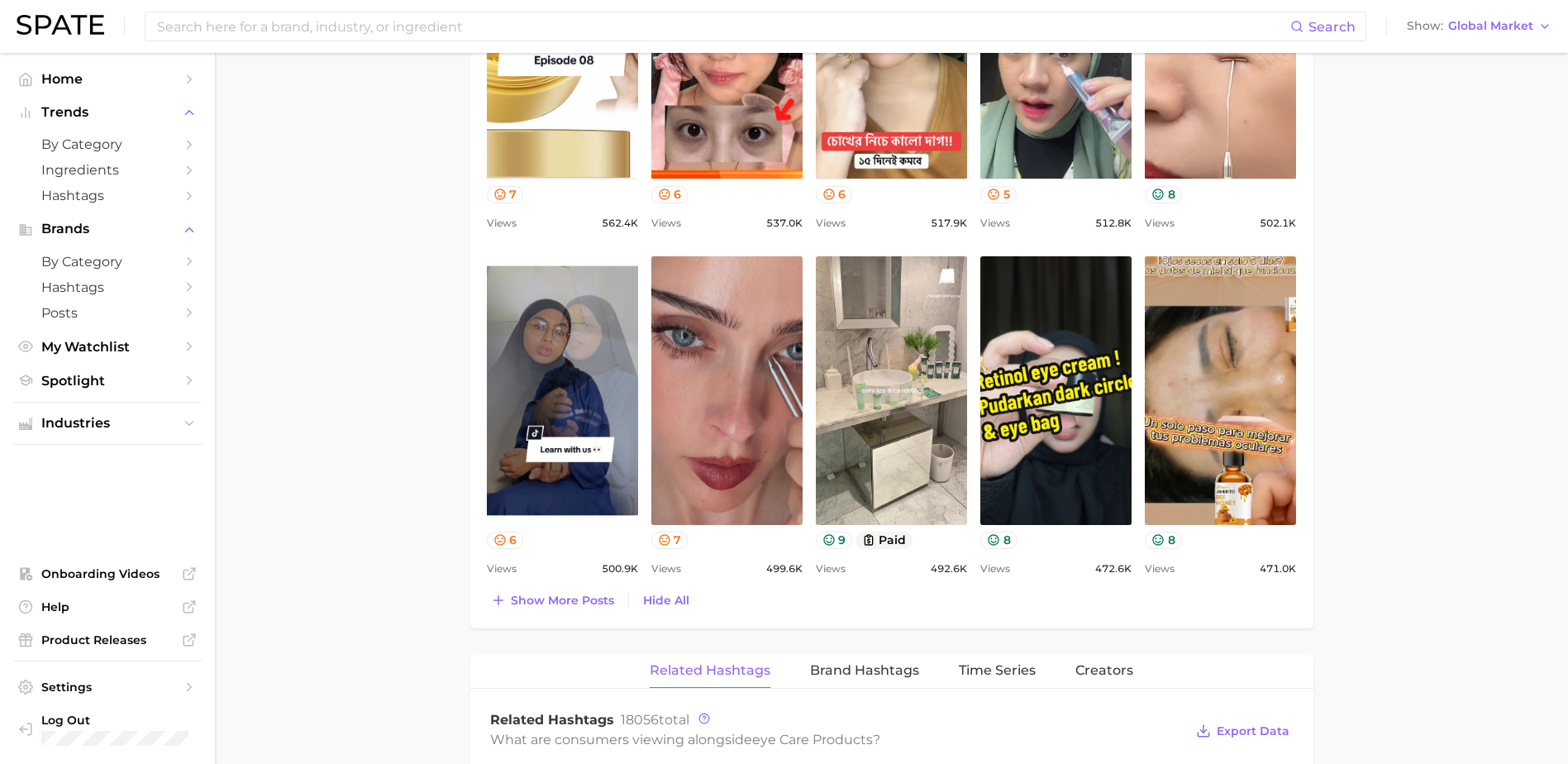
scroll to position [2425, 0]
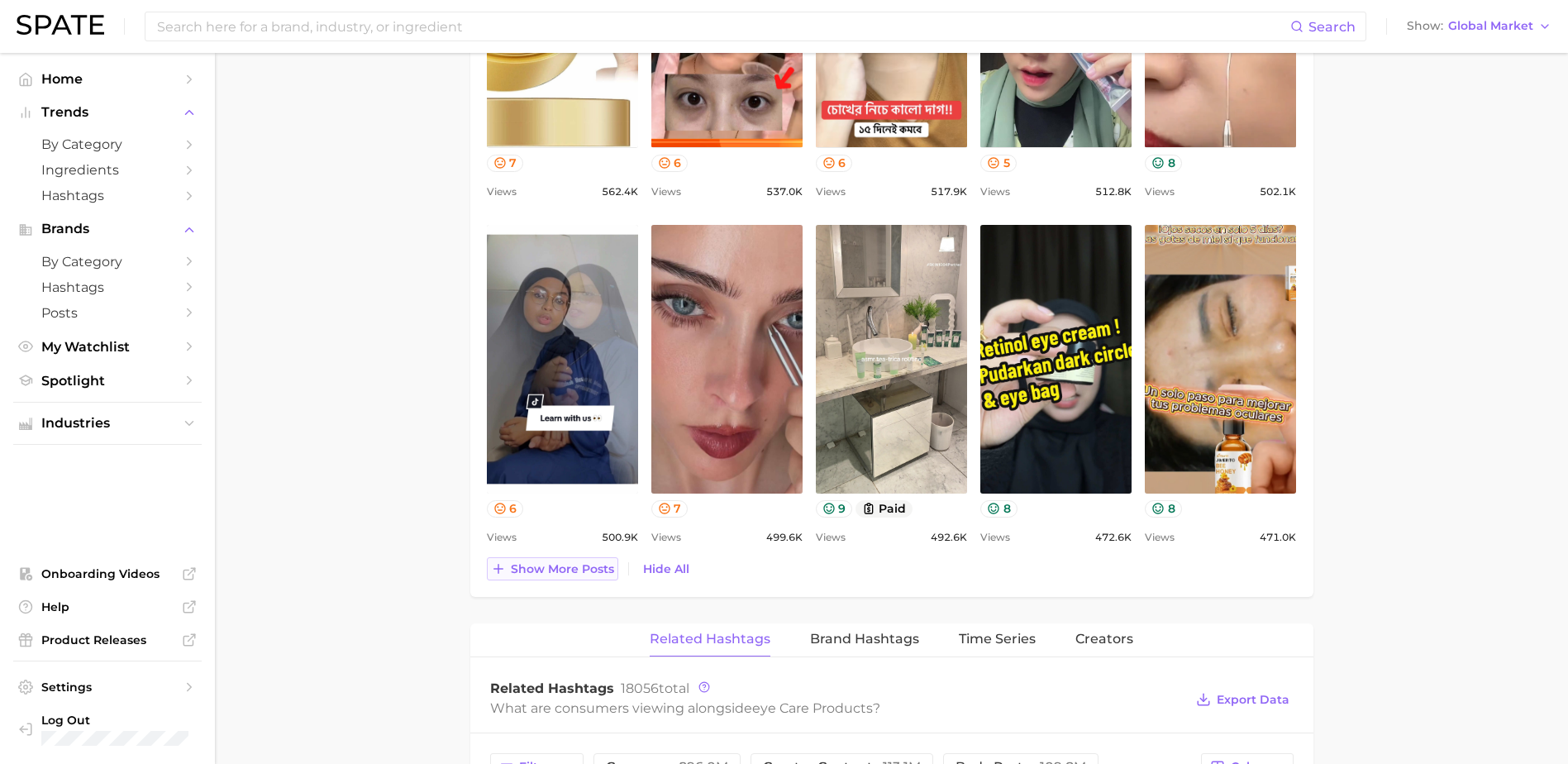
click at [591, 576] on button "Show more posts" at bounding box center [552, 568] width 131 height 23
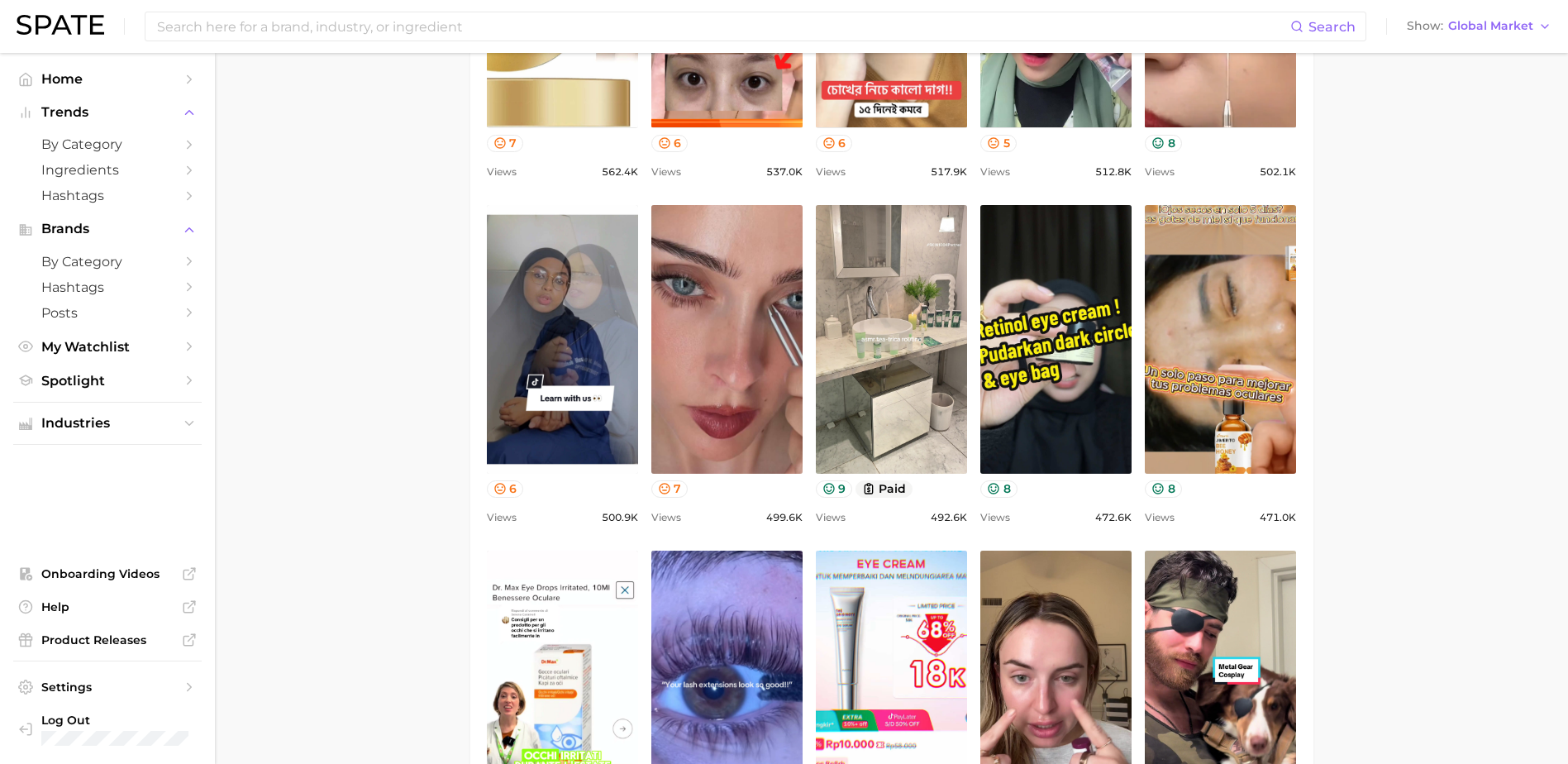
scroll to position [2866, 0]
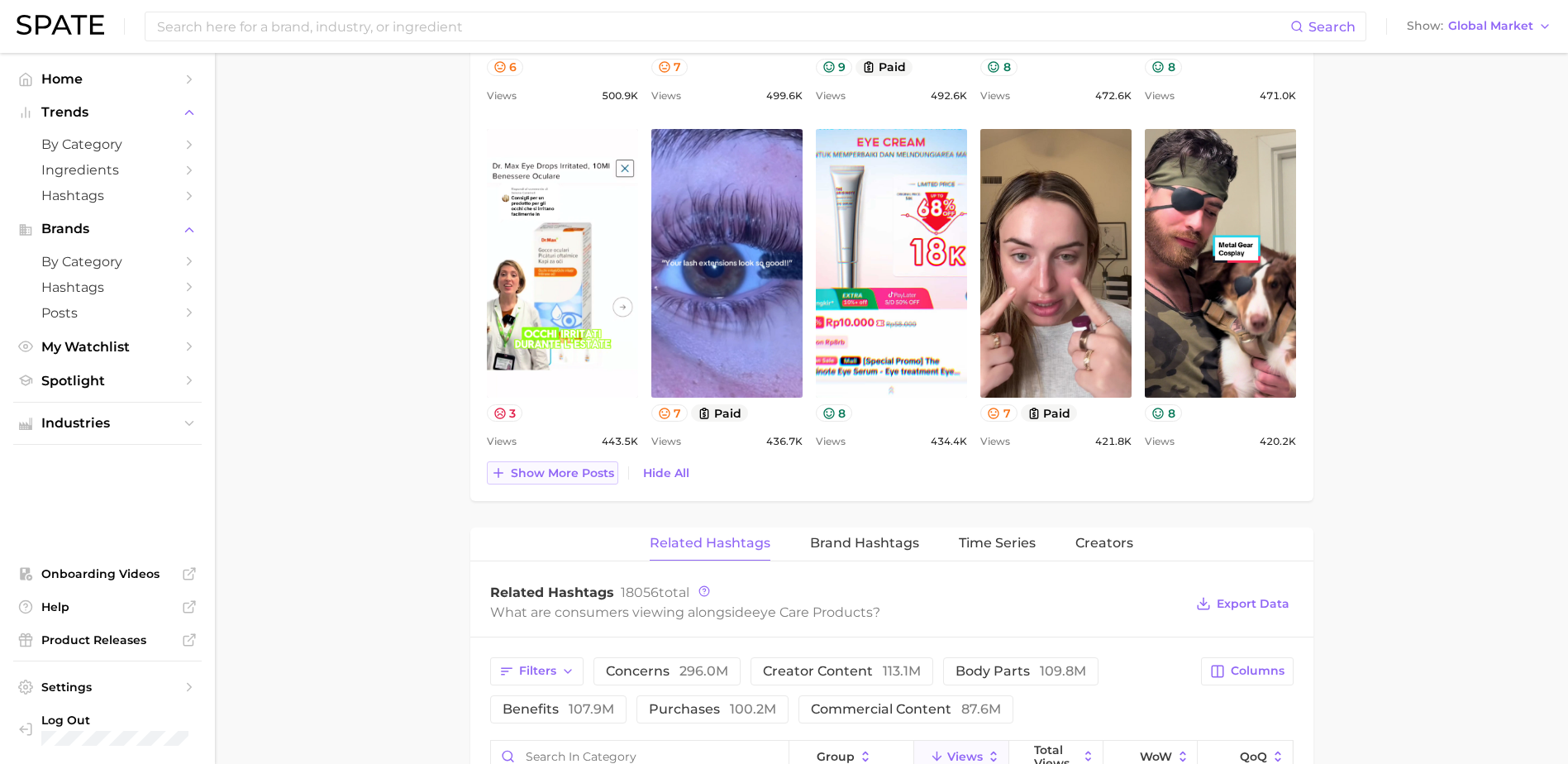
click at [599, 475] on span "Show more posts" at bounding box center [562, 473] width 103 height 14
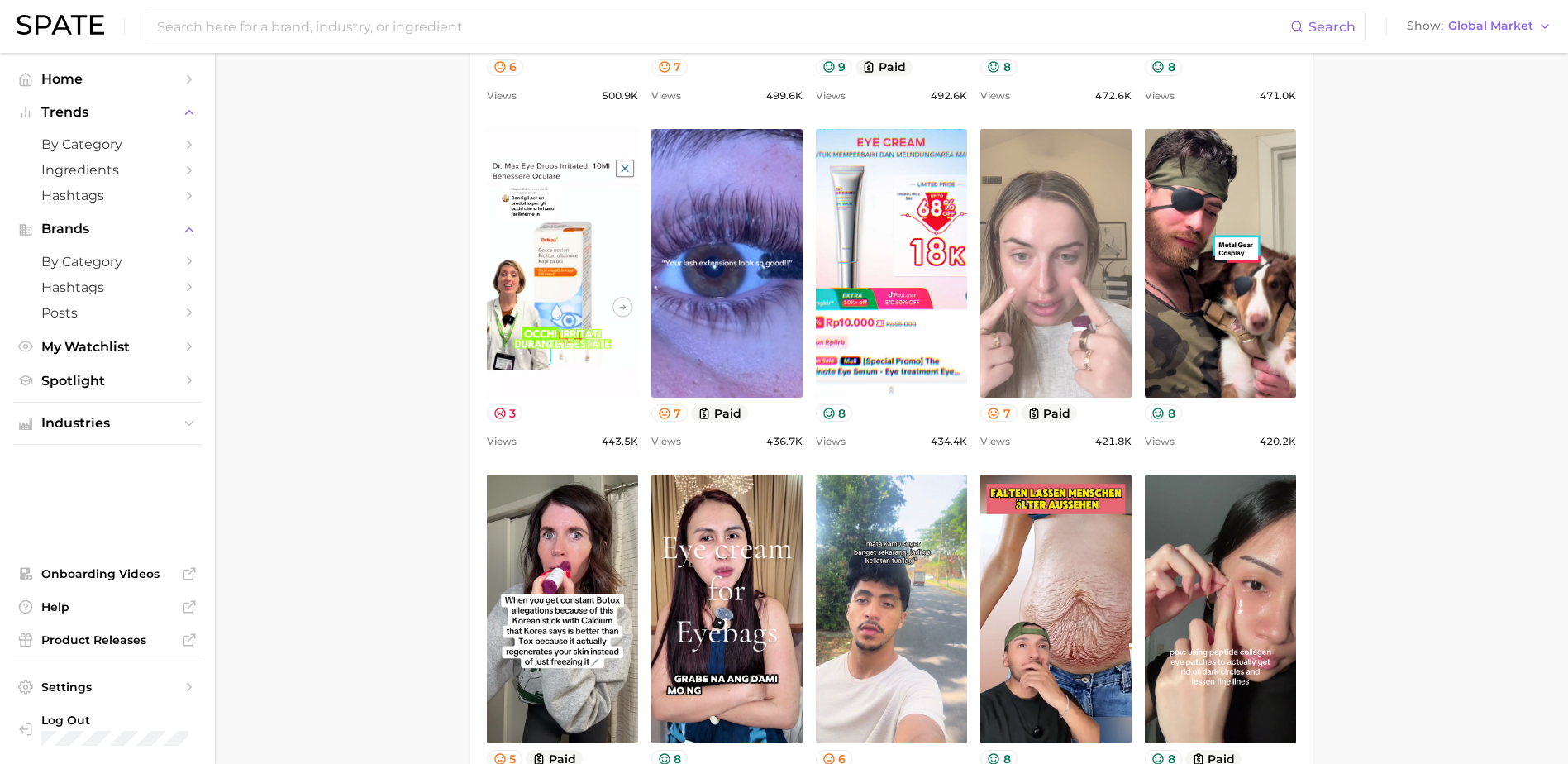
scroll to position [0, 0]
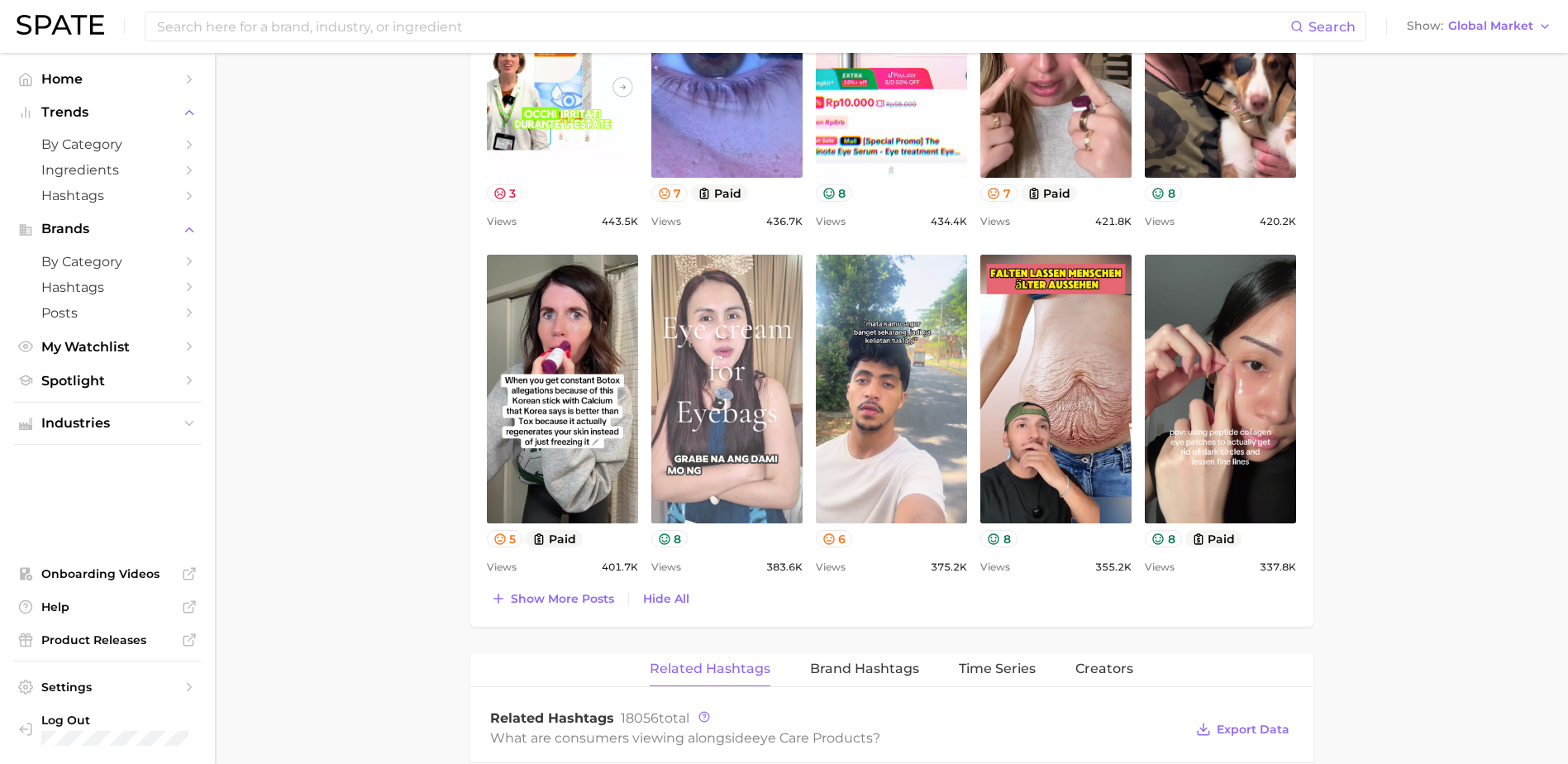
click at [712, 362] on link "view post on TikTok" at bounding box center [727, 388] width 151 height 268
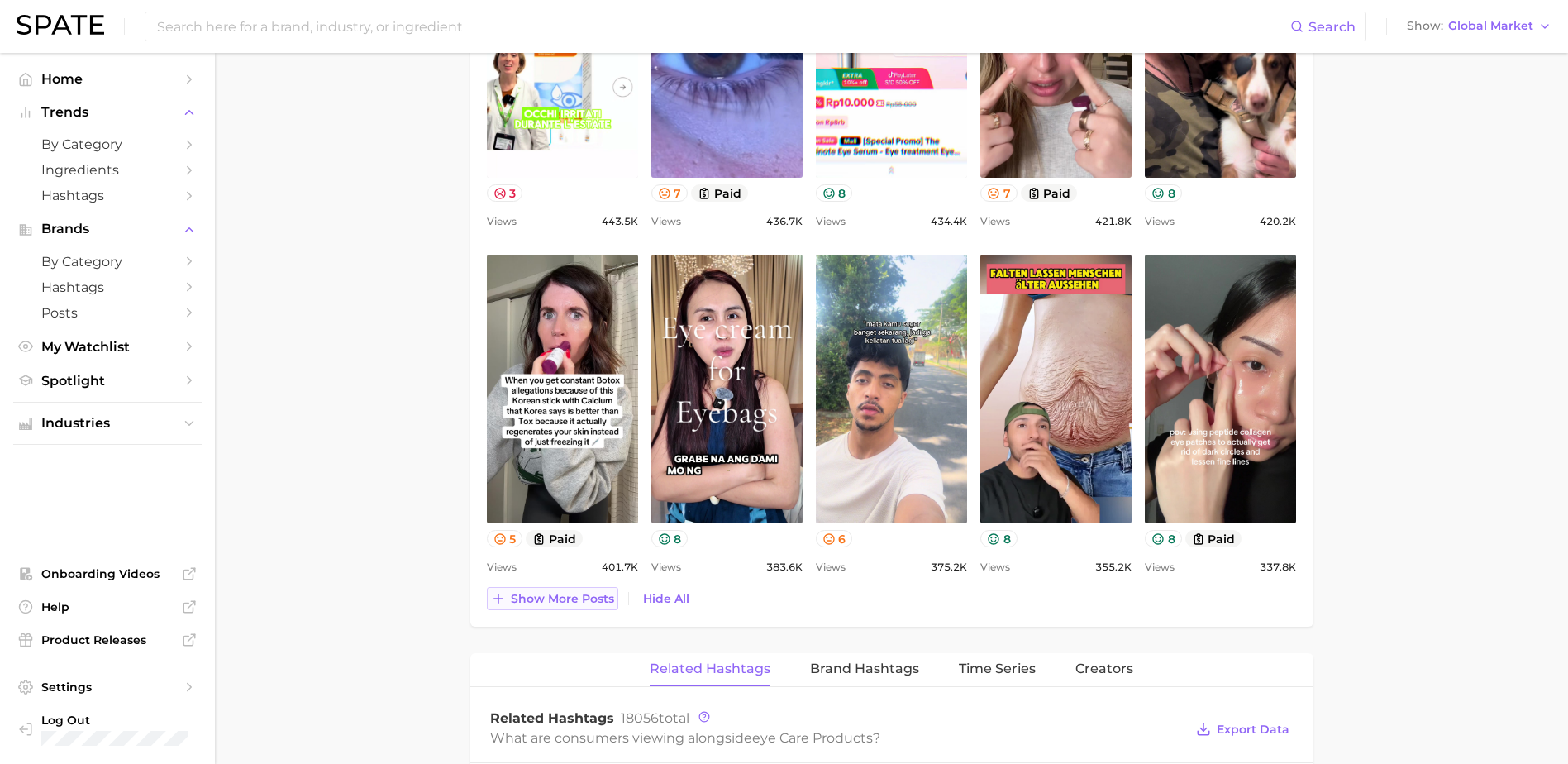
click at [598, 606] on button "Show more posts" at bounding box center [552, 598] width 131 height 23
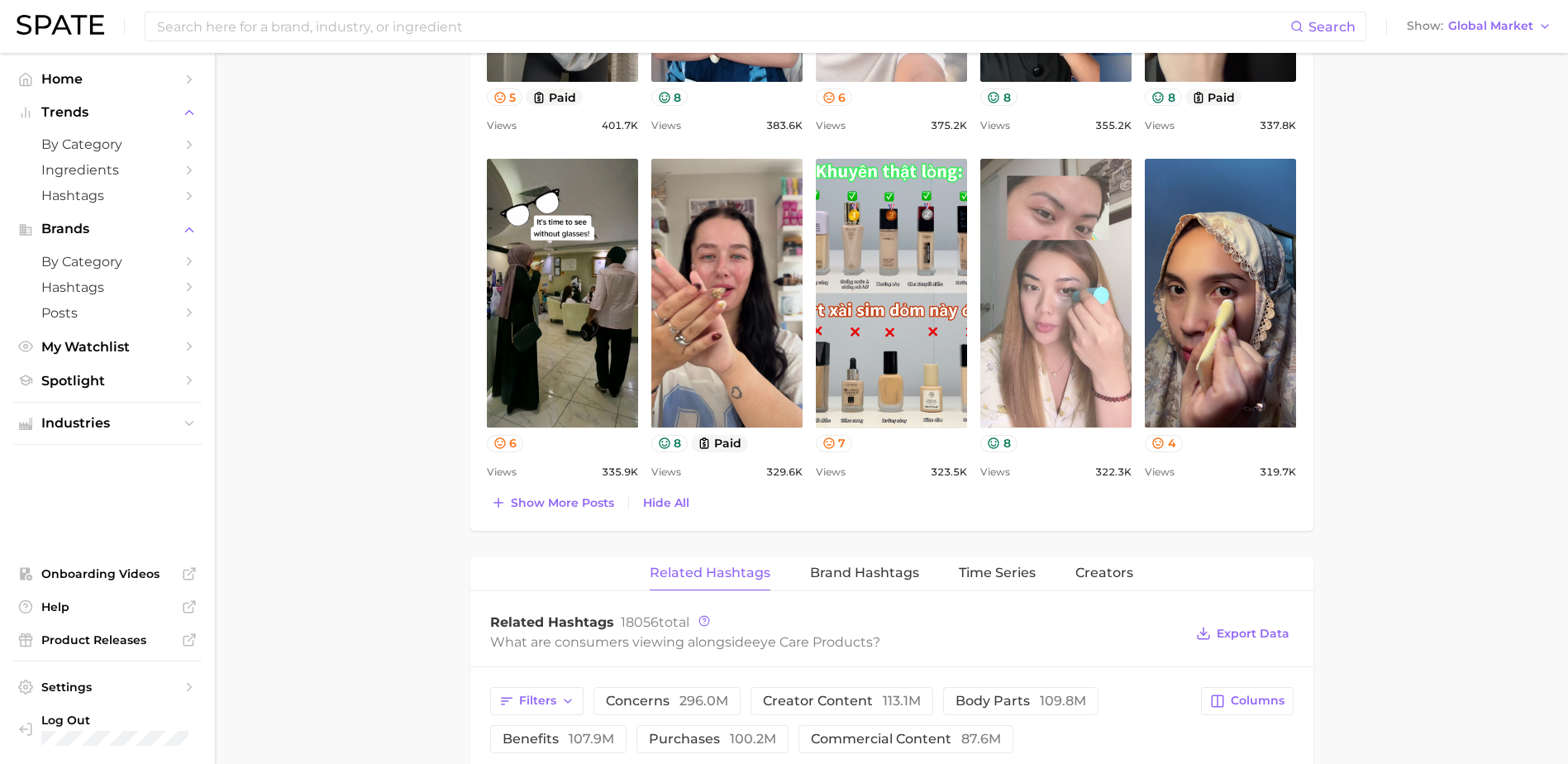
click at [1092, 333] on link "view post on TikTok" at bounding box center [1056, 293] width 151 height 268
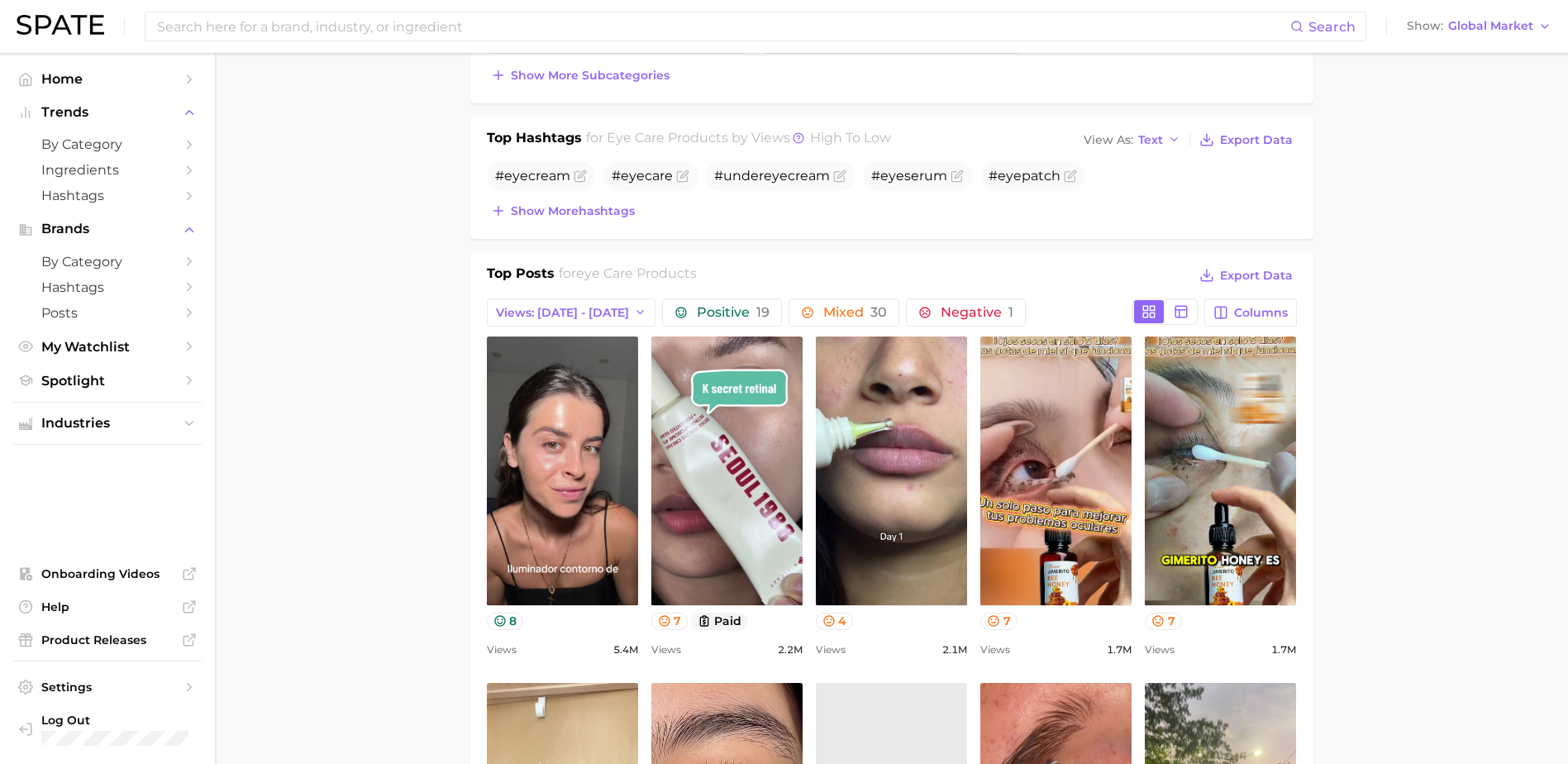
scroll to position [662, 0]
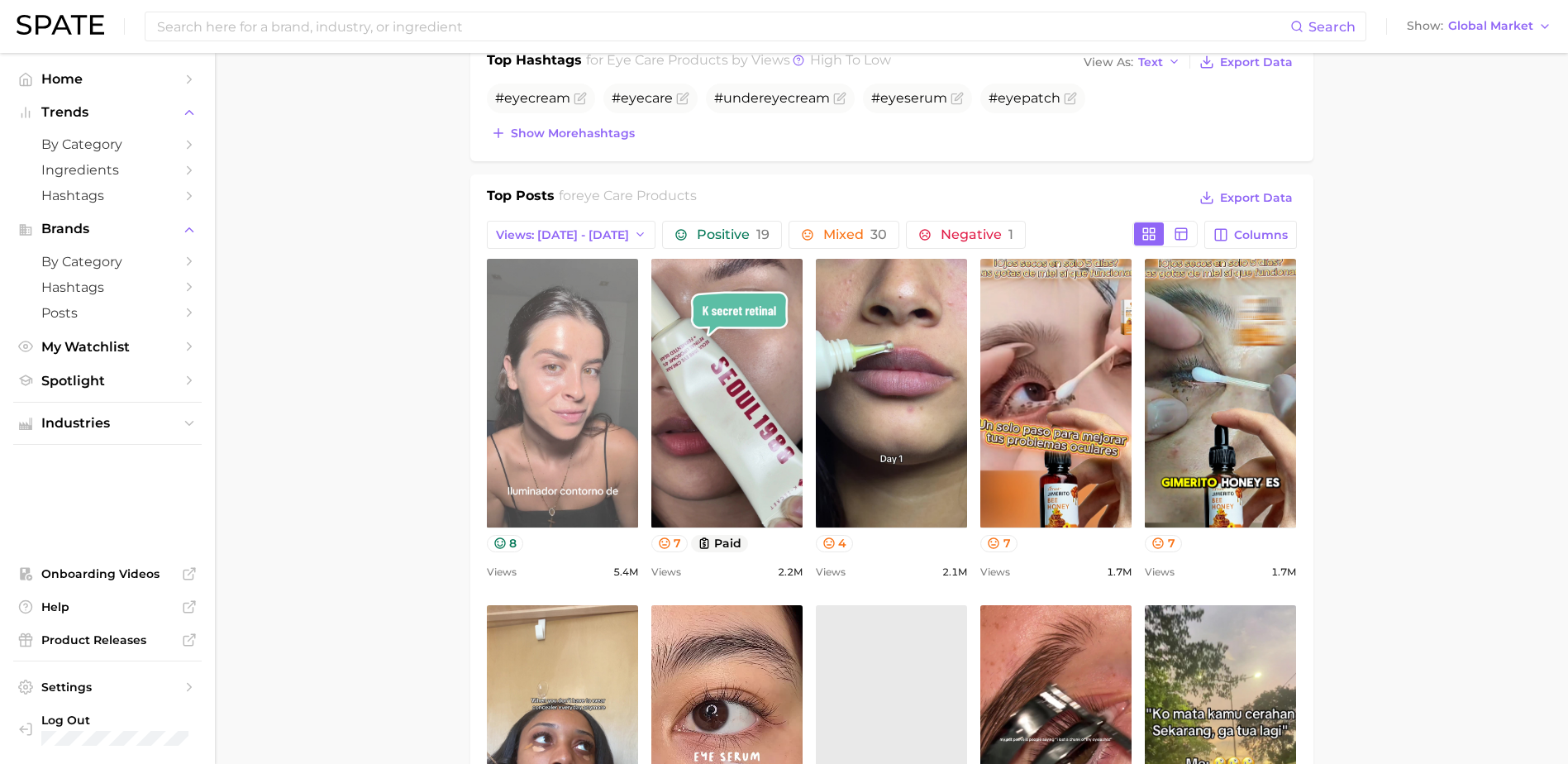
click at [593, 450] on link "view post on TikTok" at bounding box center [562, 392] width 151 height 268
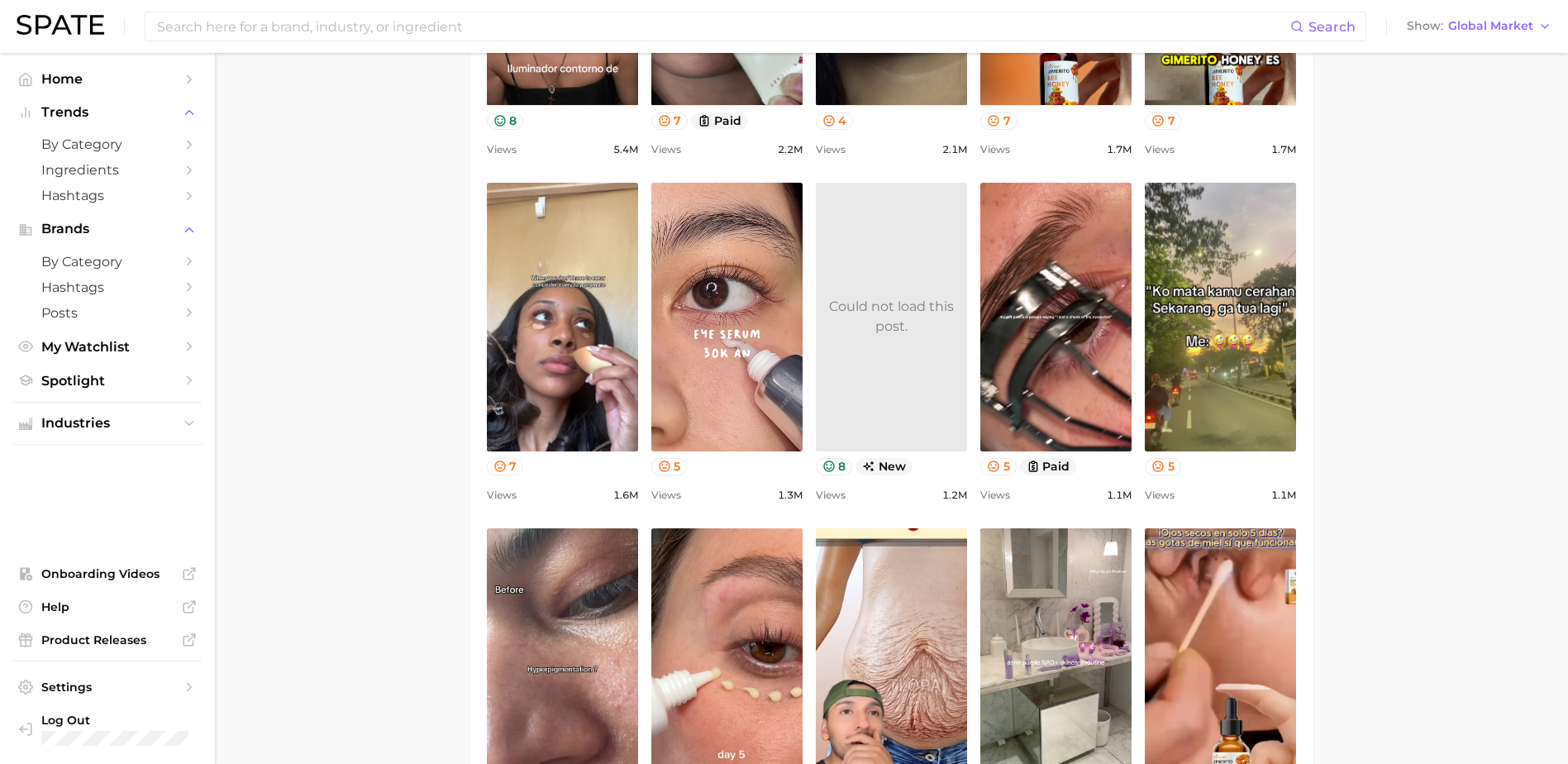
scroll to position [1102, 0]
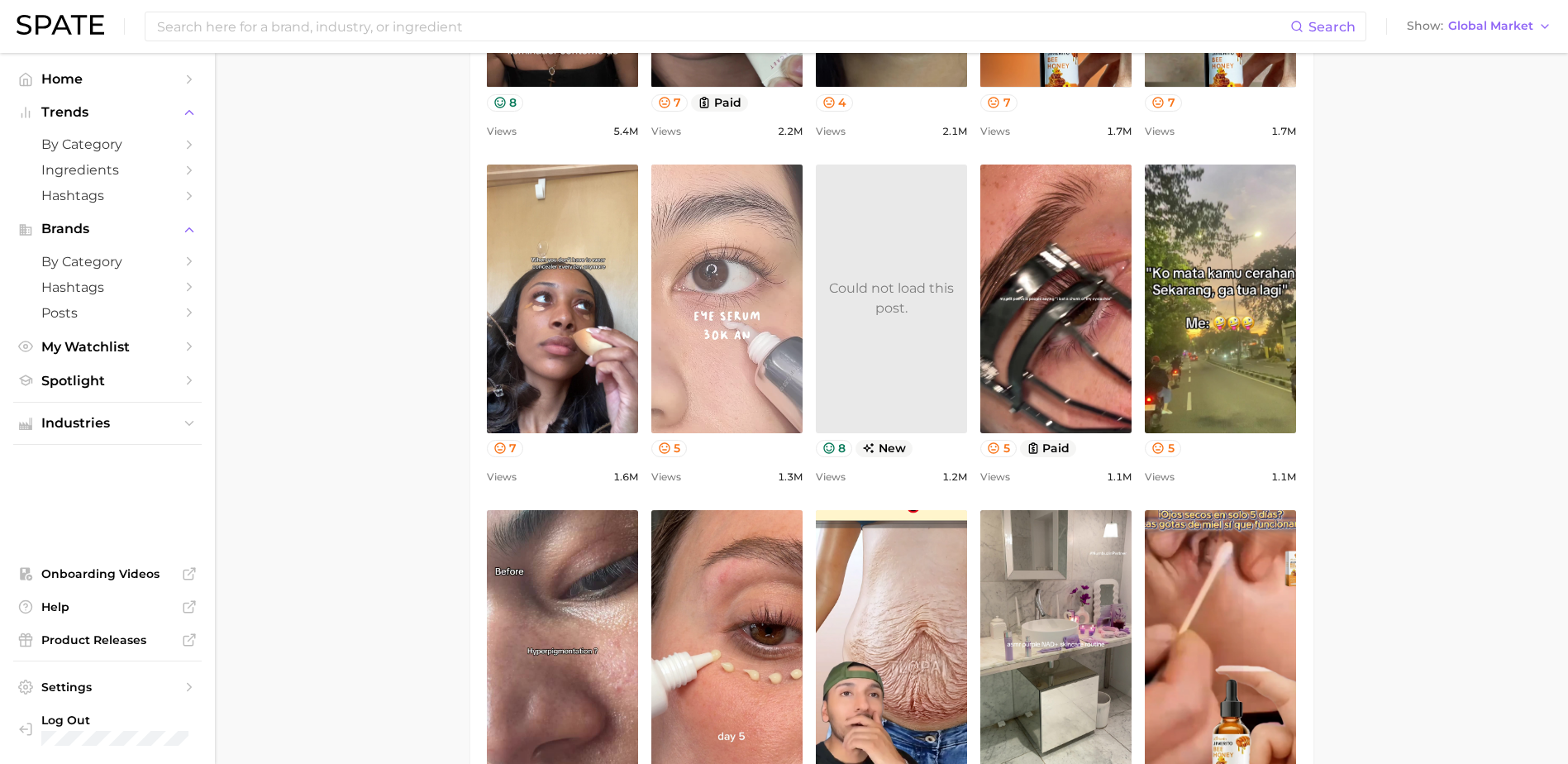
click at [766, 350] on link "view post on TikTok" at bounding box center [727, 299] width 151 height 268
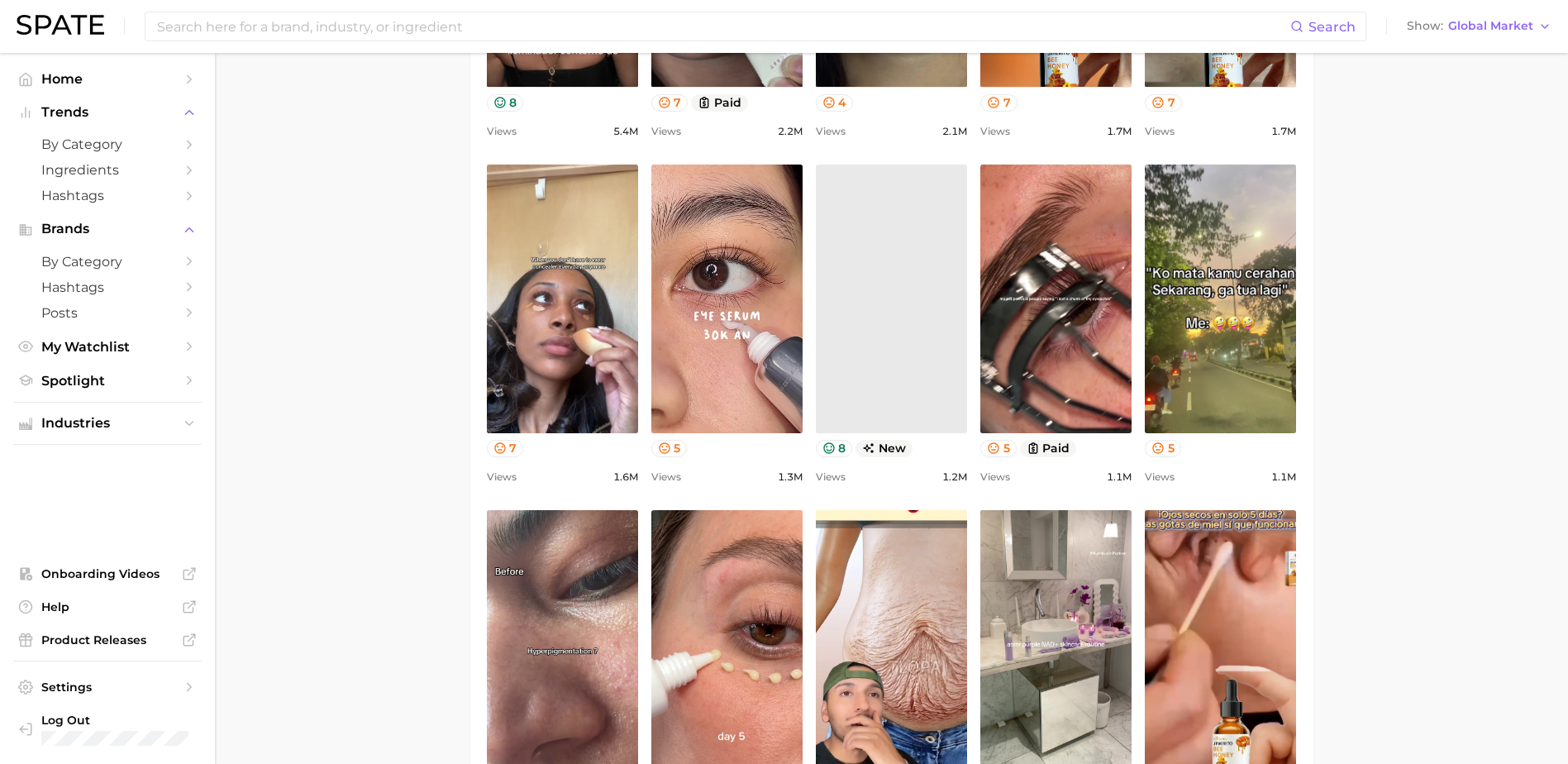
scroll to position [1322, 0]
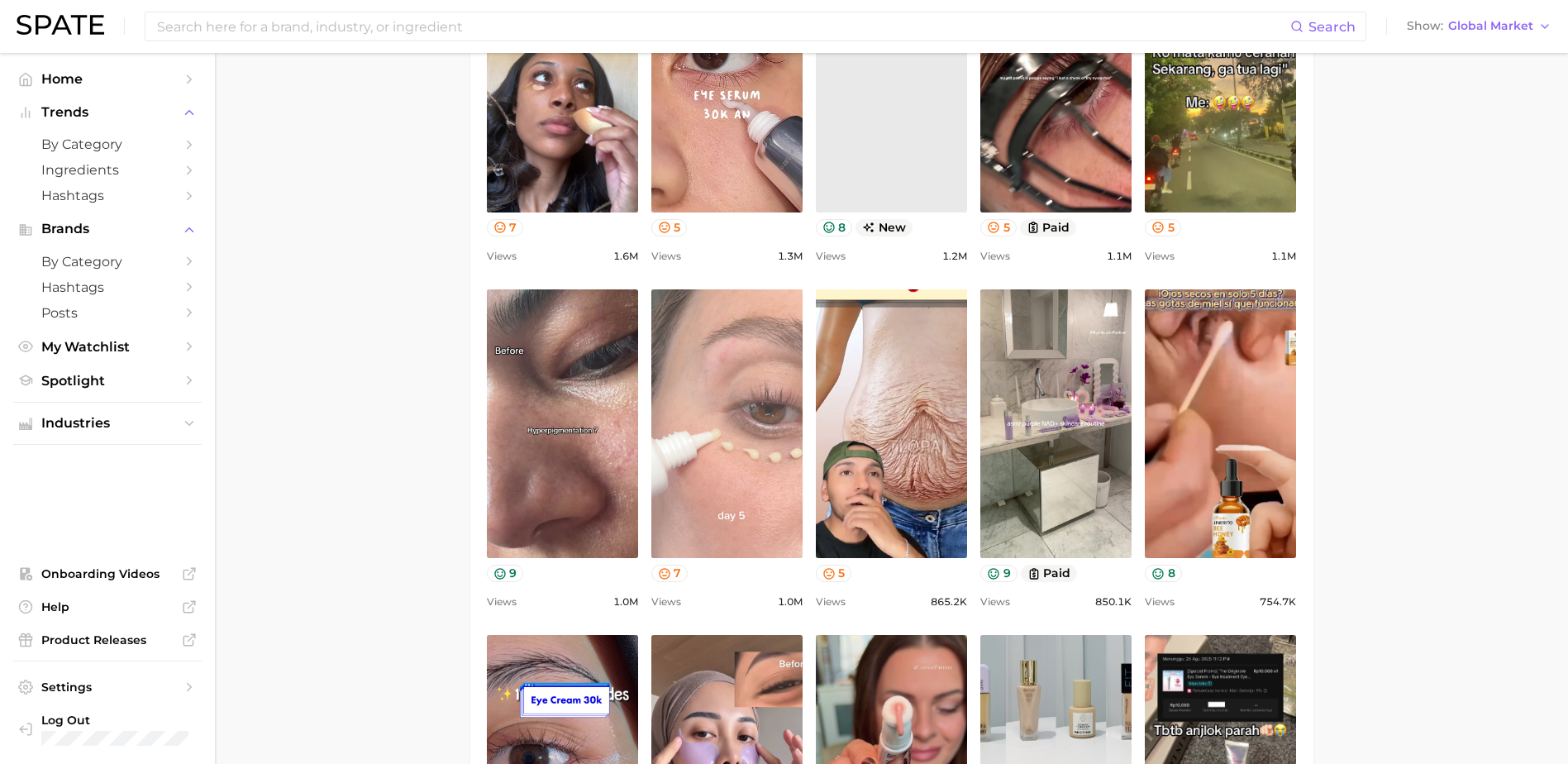
click at [724, 396] on link "view post on TikTok" at bounding box center [727, 423] width 151 height 268
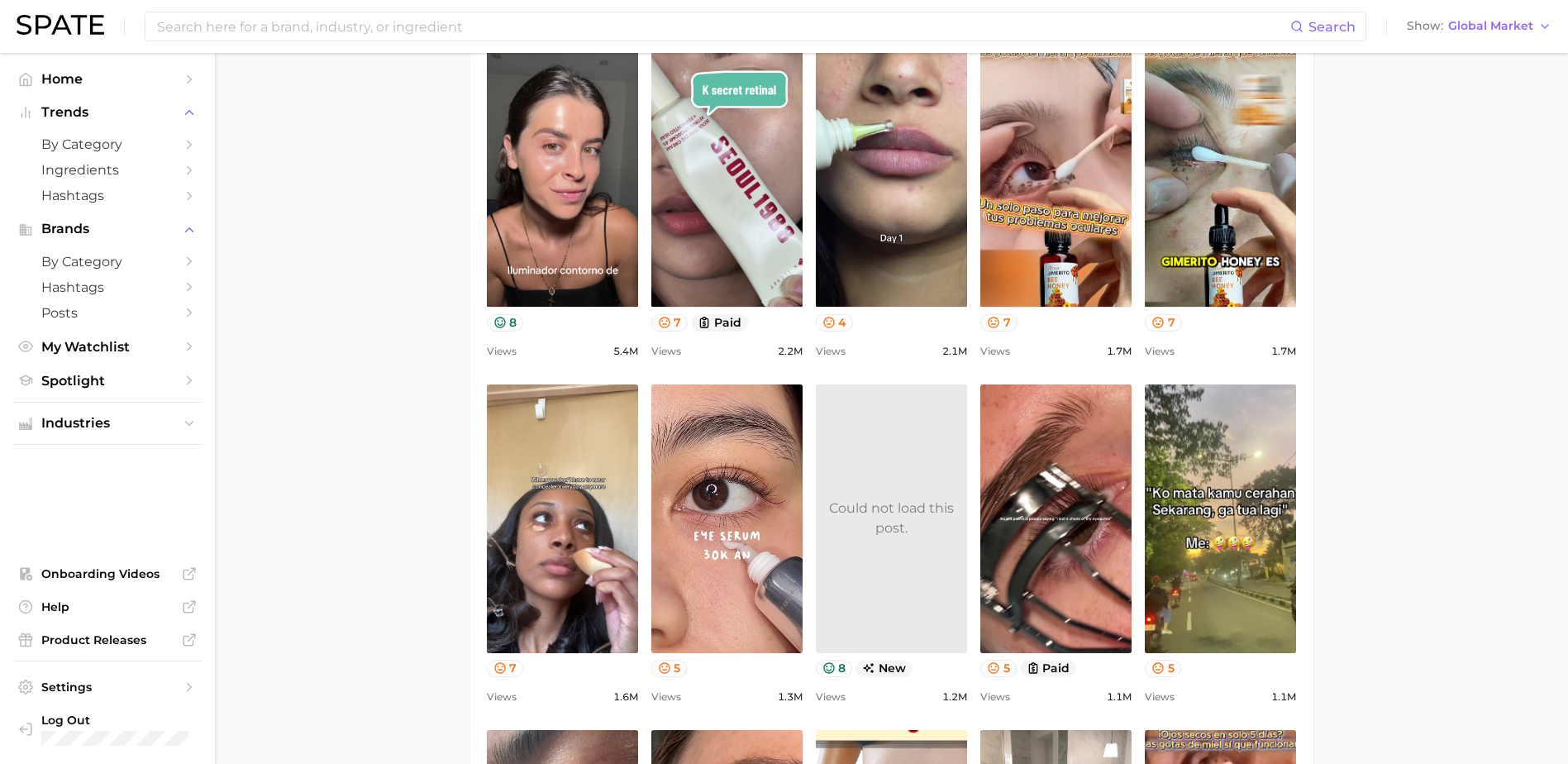
scroll to position [221, 0]
